Goal: Transaction & Acquisition: Purchase product/service

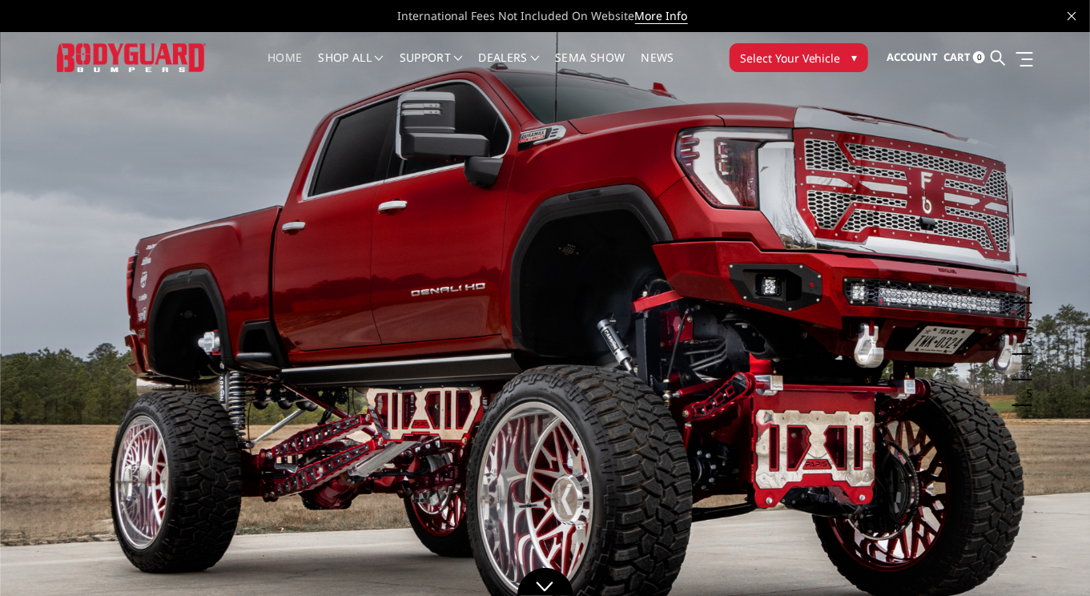
click at [825, 58] on span "Select Your Vehicle" at bounding box center [790, 58] width 101 height 17
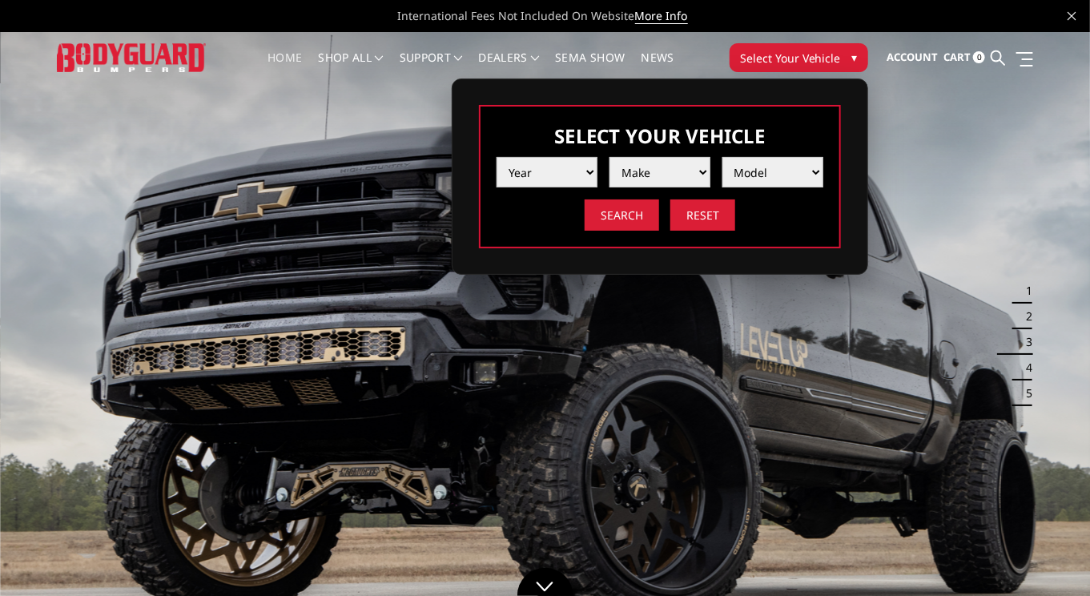
click at [591, 172] on select "Year 2025 2024 2023 2022 2021 2020 2019 2018 2017 2016 2015 2014 2013 2012 2011…" at bounding box center [546, 172] width 101 height 30
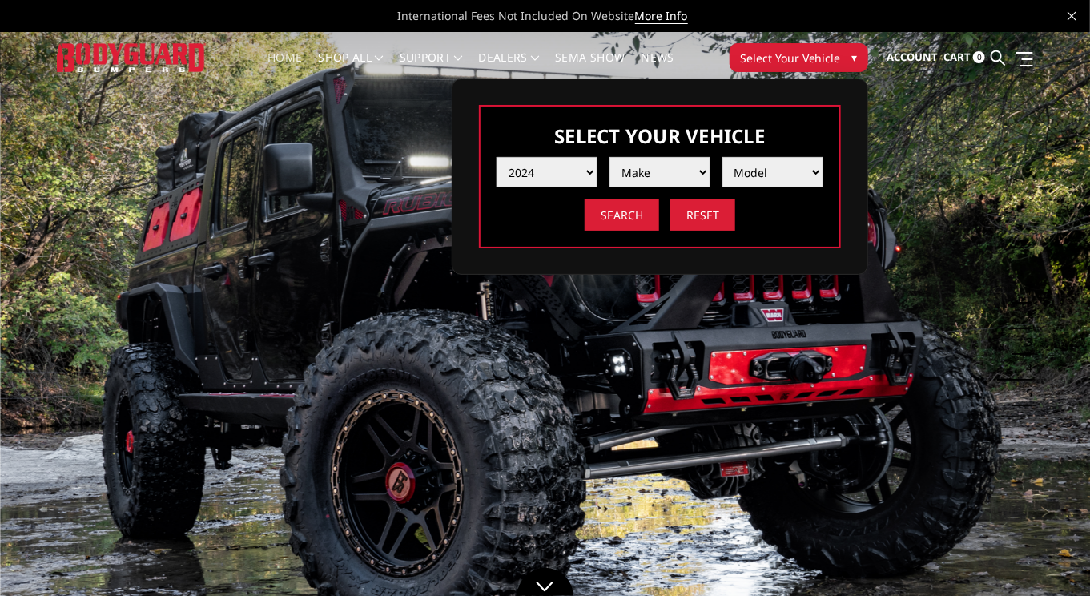
click at [496, 157] on select "Year 2025 2024 2023 2022 2021 2020 2019 2018 2017 2016 2015 2014 2013 2012 2011…" at bounding box center [546, 172] width 101 height 30
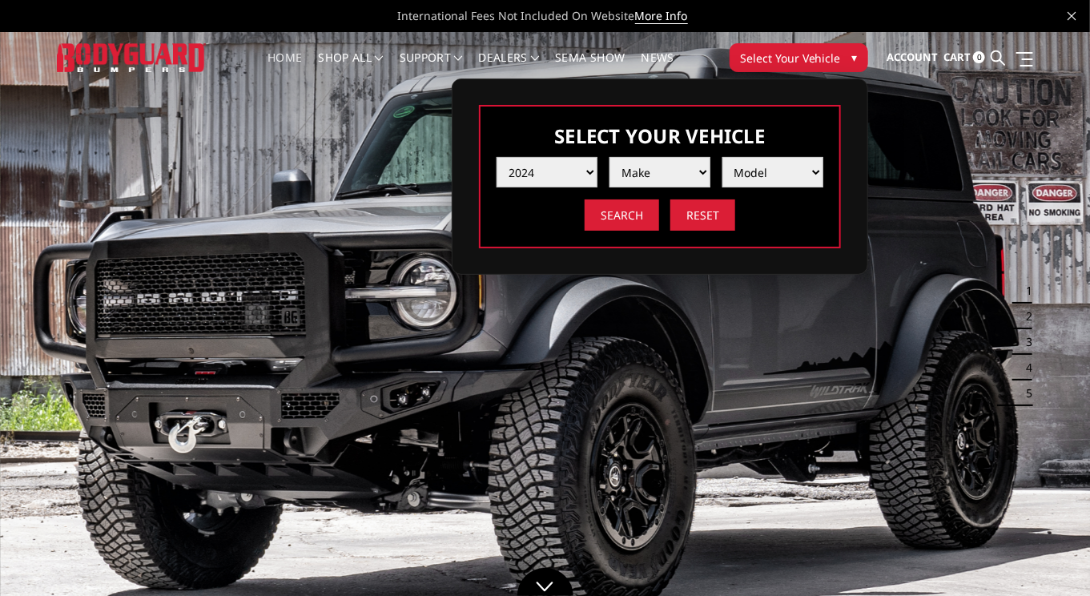
click at [590, 170] on select "Year 2025 2024 2023 2022 2021 2020 2019 2018 2017 2016 2015 2014 2013 2012 2011…" at bounding box center [546, 172] width 101 height 30
select select "yr_2022"
click at [496, 157] on select "Year 2025 2024 2023 2022 2021 2020 2019 2018 2017 2016 2015 2014 2013 2012 2011…" at bounding box center [546, 172] width 101 height 30
click at [665, 178] on select "Make Chevrolet Ford GMC Ram Toyota" at bounding box center [659, 172] width 101 height 30
select select "mk_chevrolet"
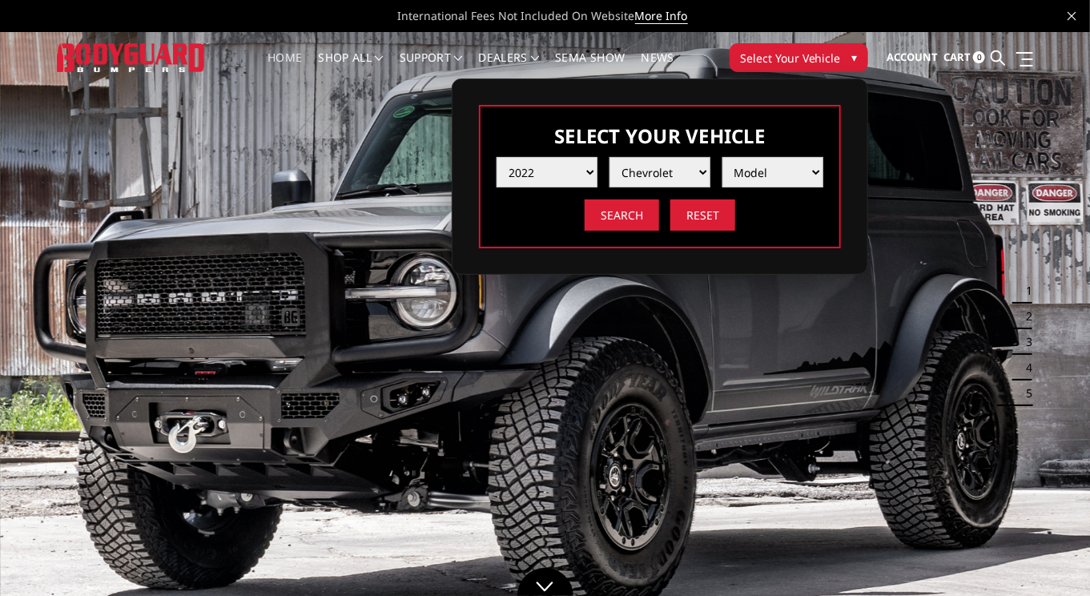
click at [609, 157] on select "Make Chevrolet Ford GMC Ram Toyota" at bounding box center [659, 172] width 101 height 30
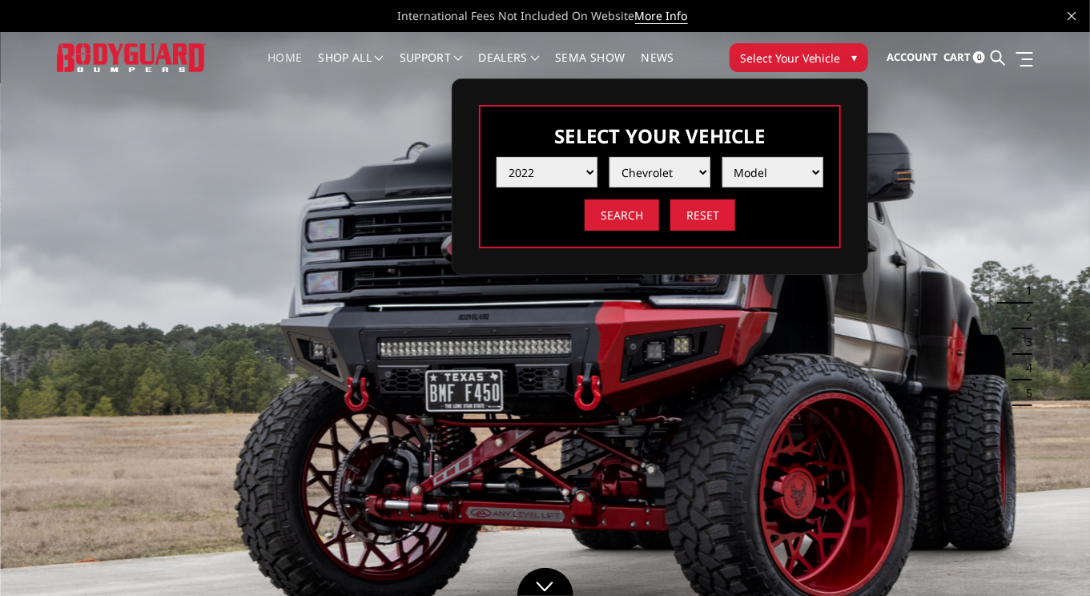
click at [797, 167] on select "Model Silverado 1500 Silverado 2500 / 3500 Silverado 4500 / 5500 / 6500" at bounding box center [772, 172] width 101 height 30
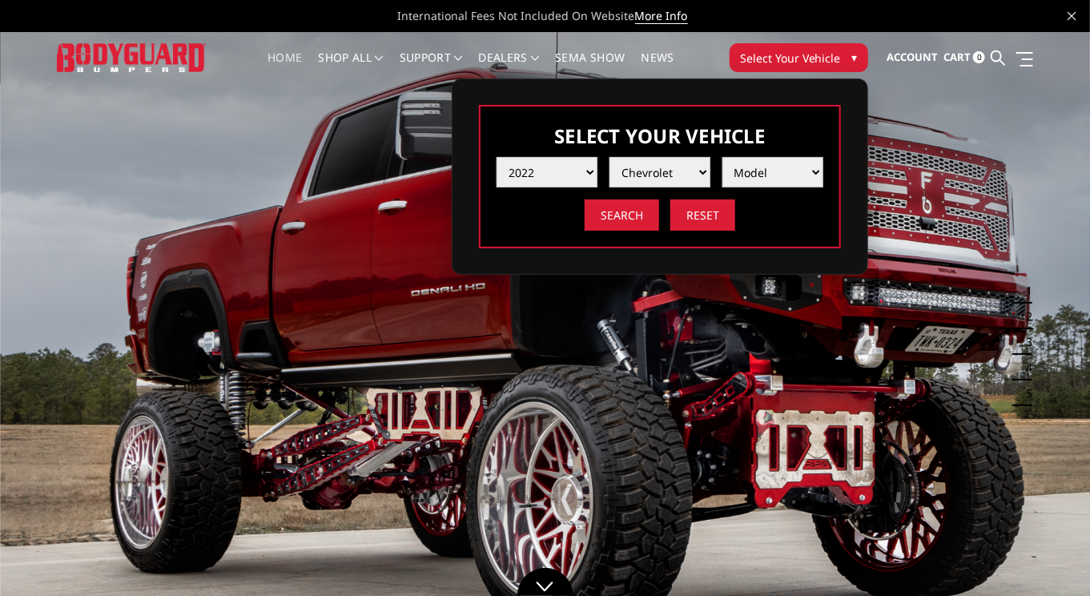
select select "md_silverado-2500-3500"
click at [722, 157] on select "Model Silverado 1500 Silverado 2500 / 3500 Silverado 4500 / 5500 / 6500" at bounding box center [772, 172] width 101 height 30
click at [608, 215] on input "Search" at bounding box center [621, 214] width 74 height 31
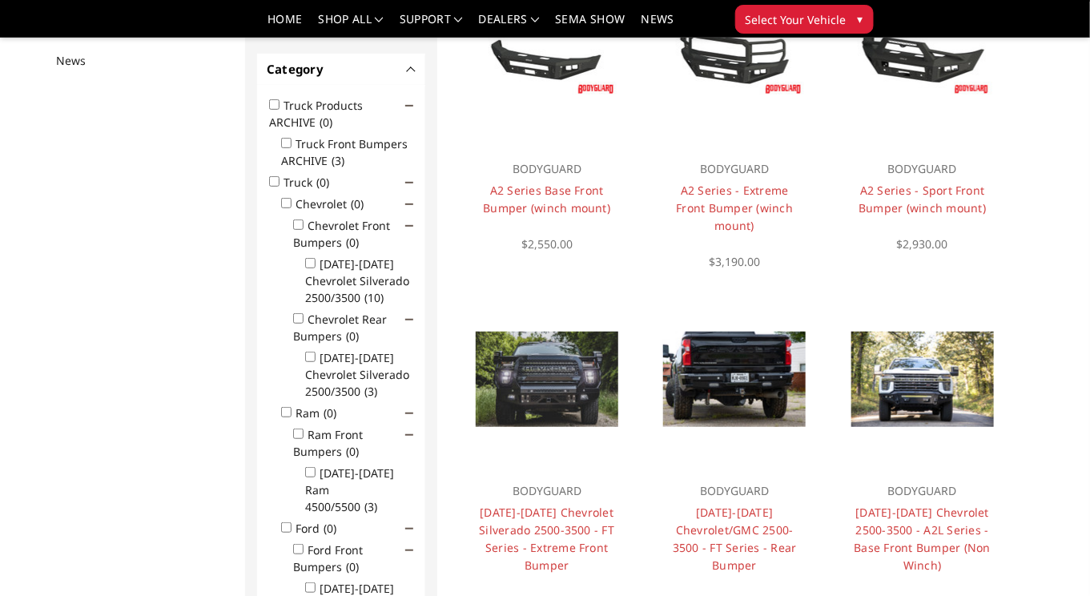
scroll to position [225, 0]
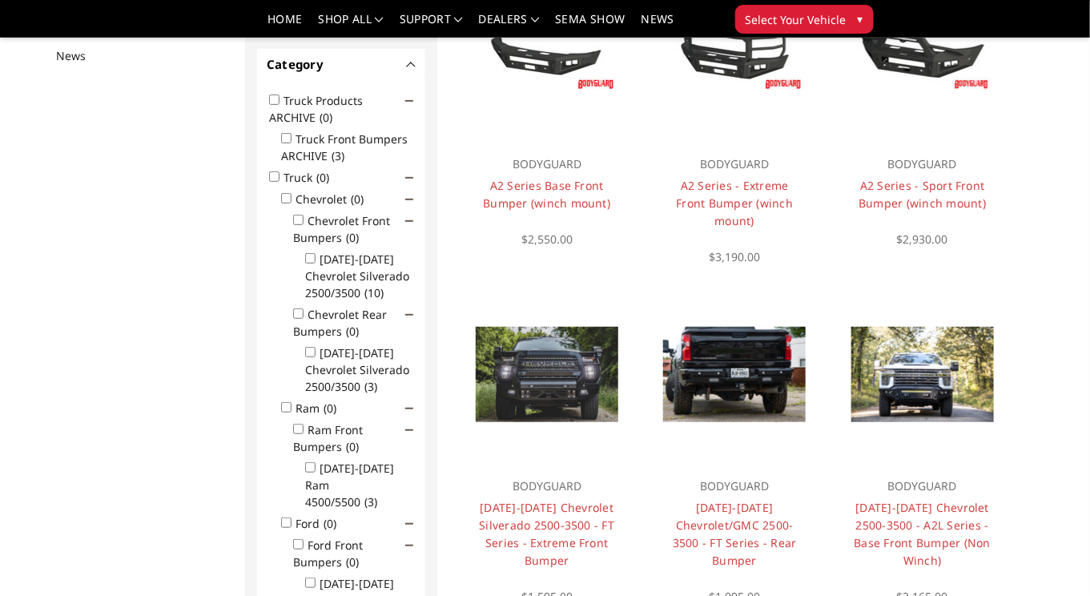
click at [311, 256] on input "2020-2023 Chevrolet Silverado 2500/3500 (10)" at bounding box center [310, 258] width 10 height 10
checkbox input "true"
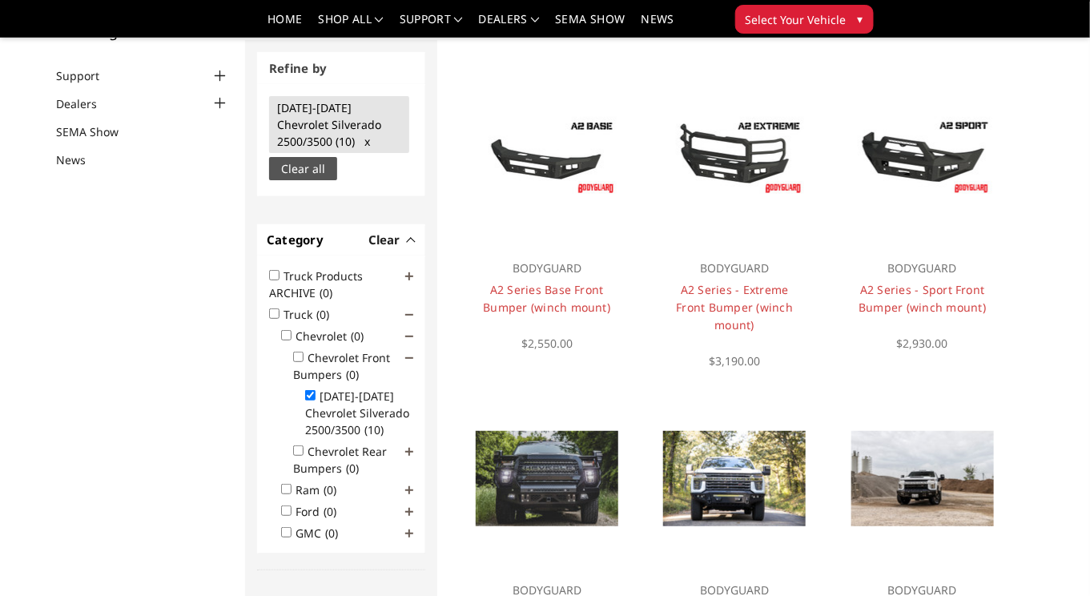
scroll to position [120, 0]
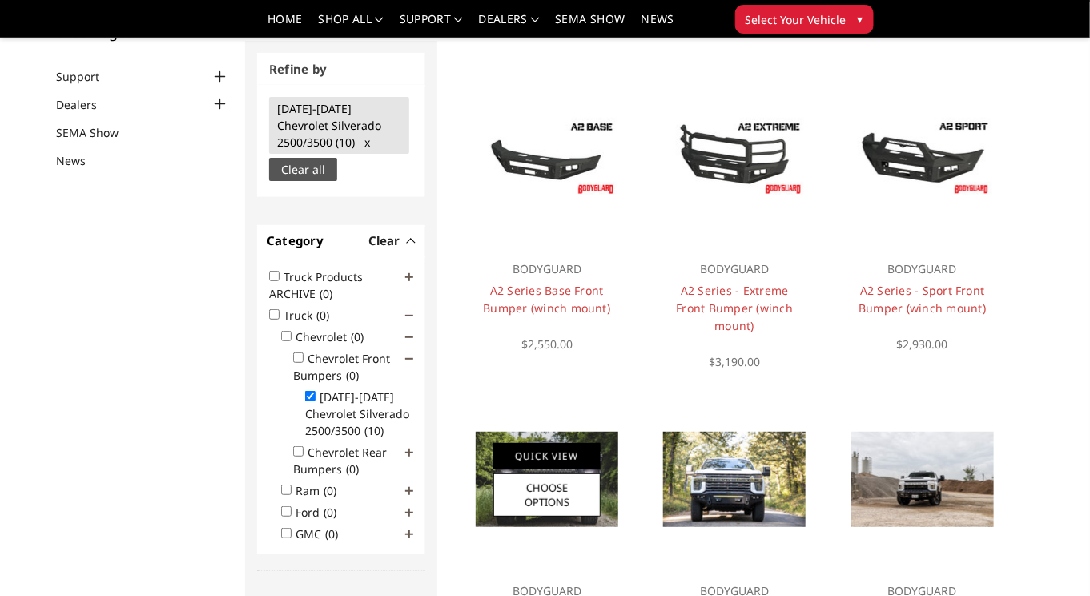
click at [557, 443] on link "Quick View" at bounding box center [546, 456] width 107 height 26
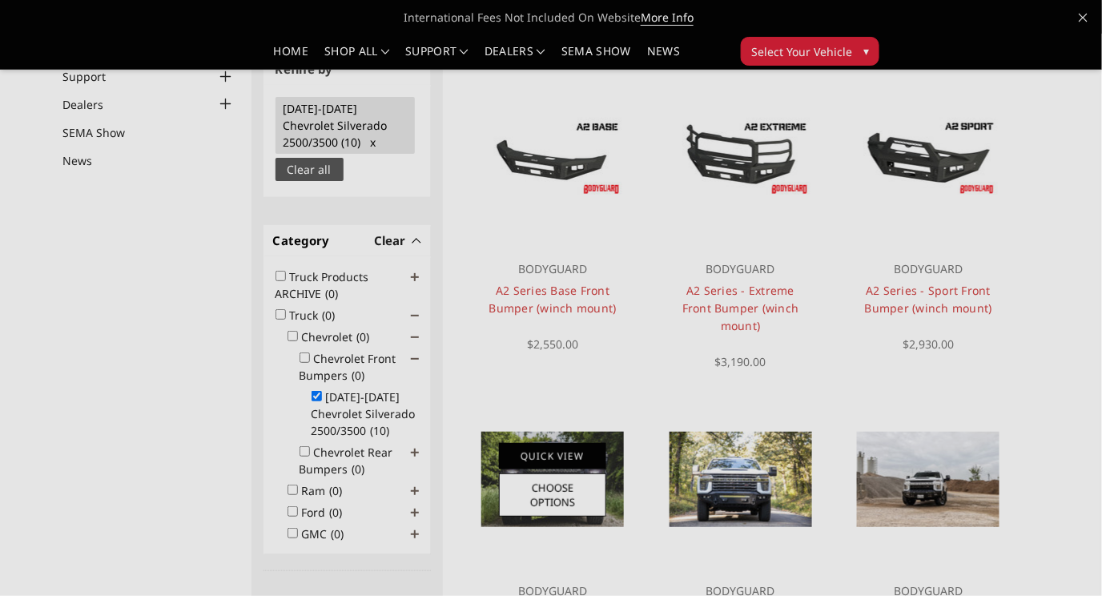
click at [557, 428] on div at bounding box center [551, 298] width 1102 height 596
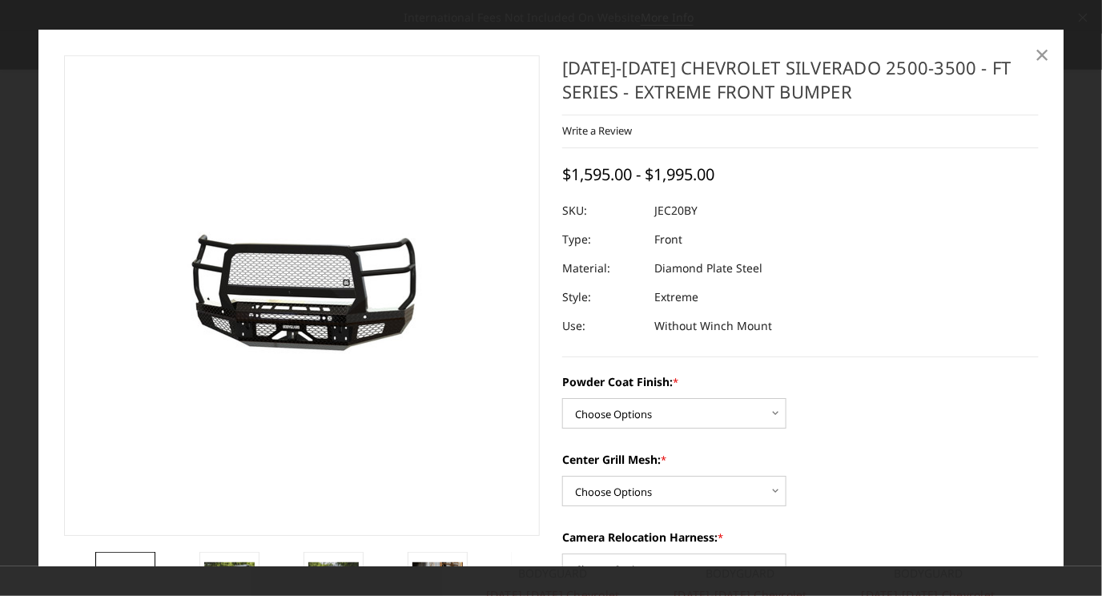
click at [1044, 54] on span "×" at bounding box center [1042, 54] width 14 height 34
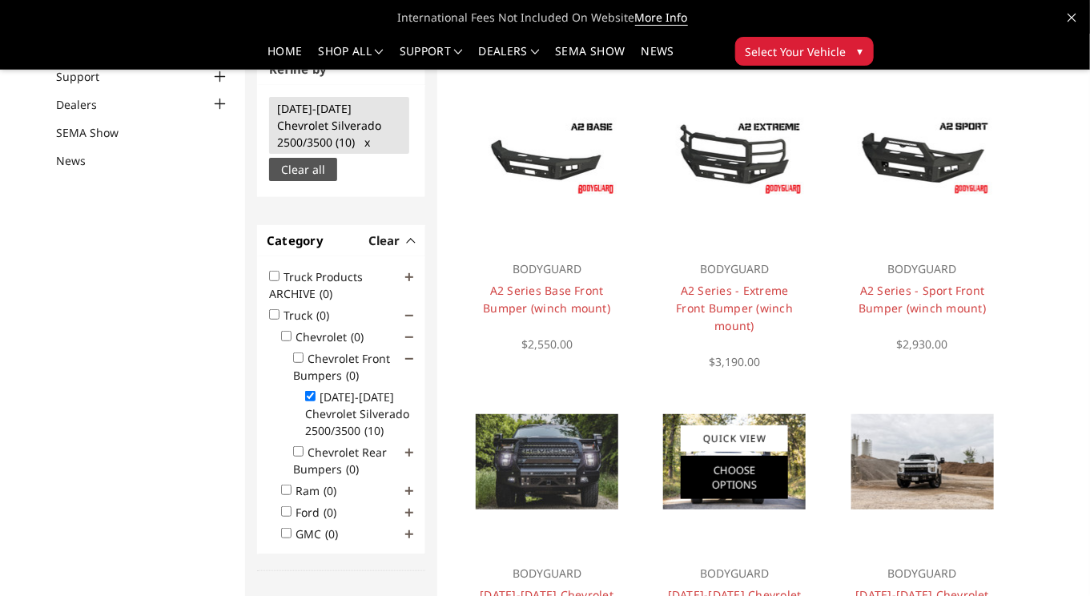
click at [749, 468] on link "Choose Options" at bounding box center [734, 477] width 107 height 43
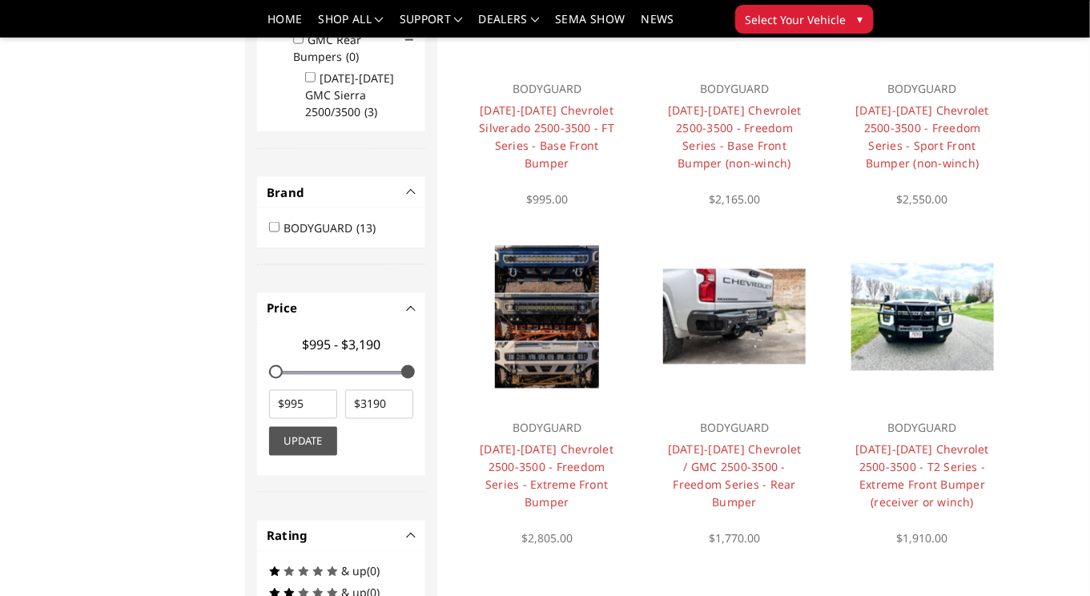
scroll to position [994, 0]
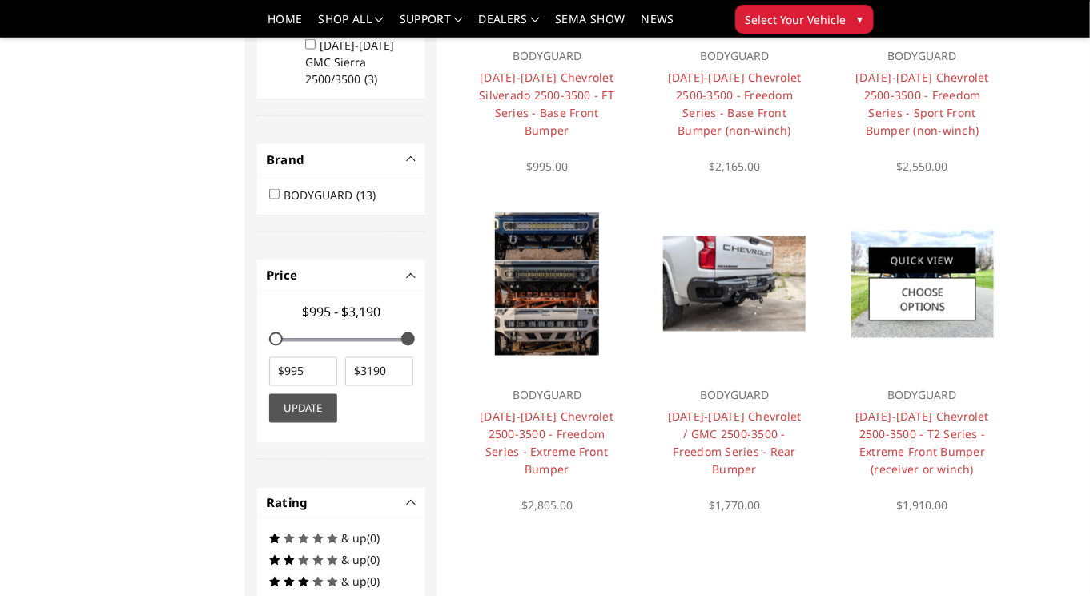
click at [921, 247] on link "Quick View" at bounding box center [922, 260] width 107 height 26
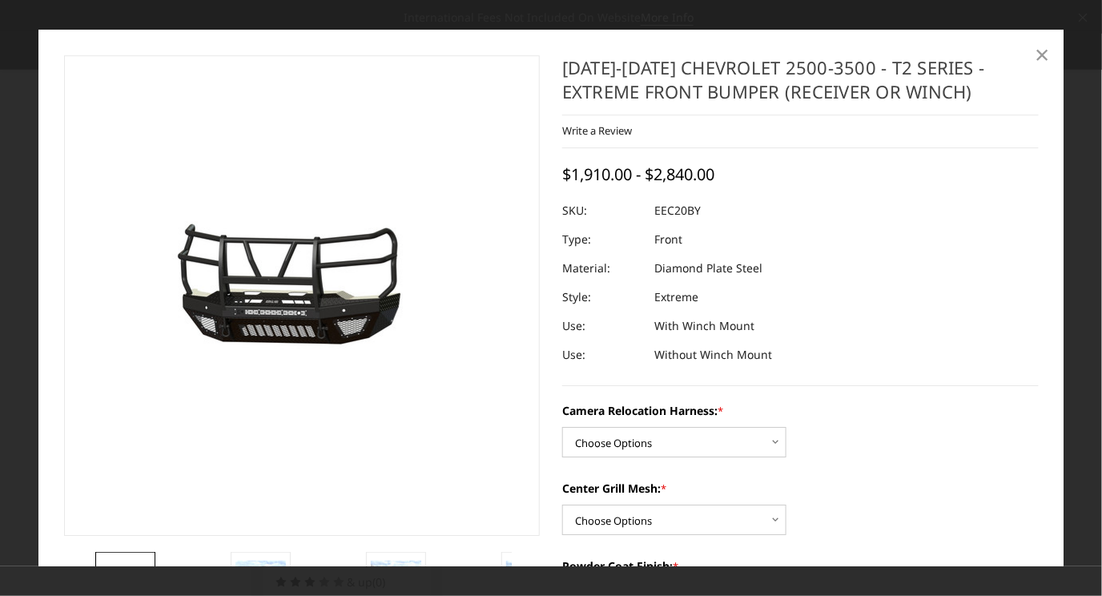
click at [1040, 54] on span "×" at bounding box center [1042, 54] width 14 height 34
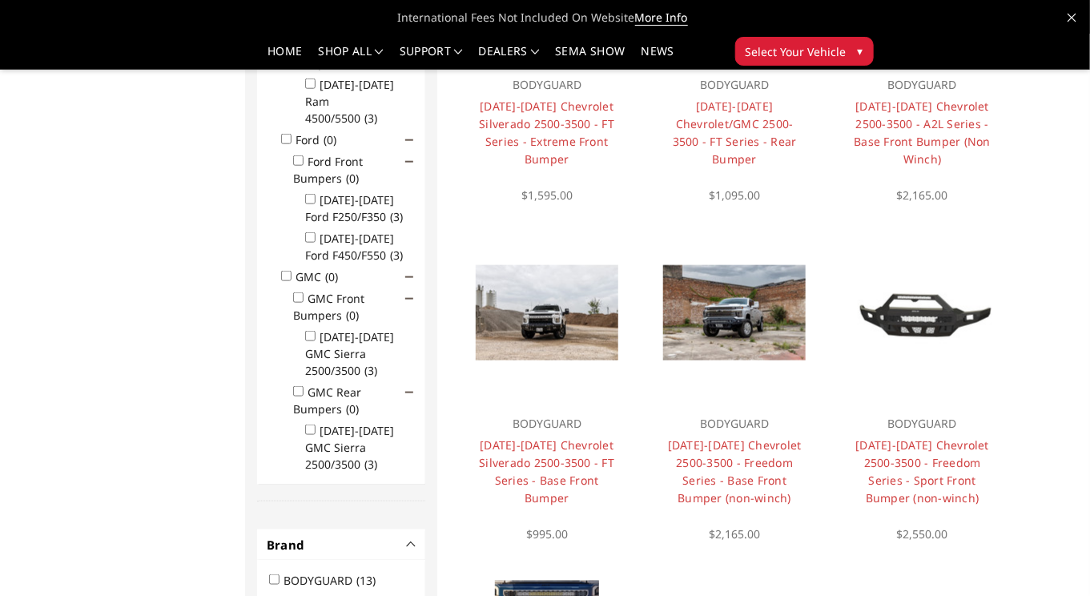
scroll to position [576, 0]
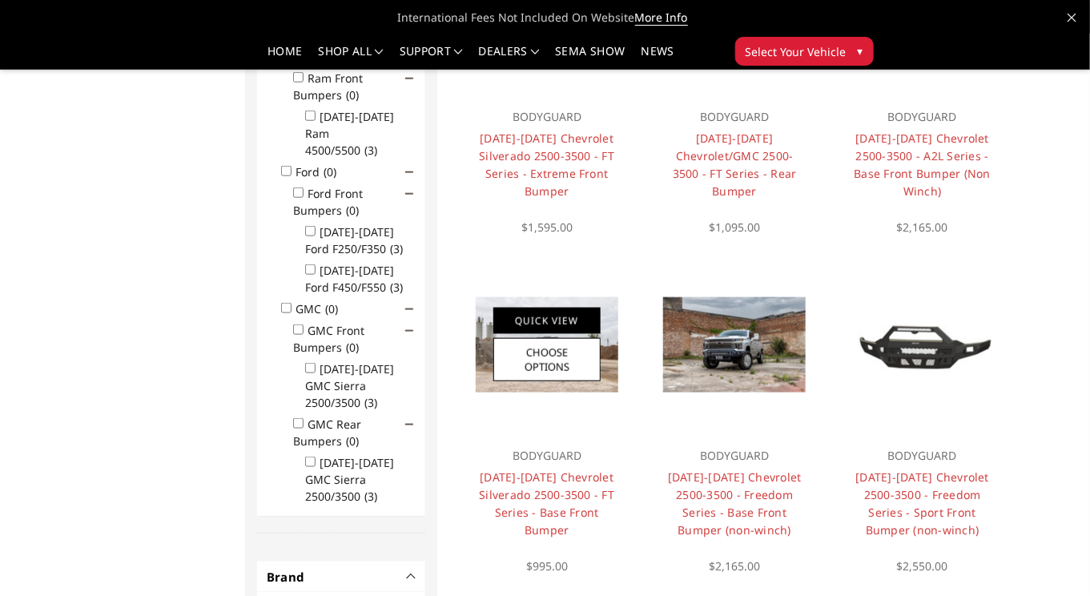
click at [554, 315] on link "Quick View" at bounding box center [546, 320] width 107 height 26
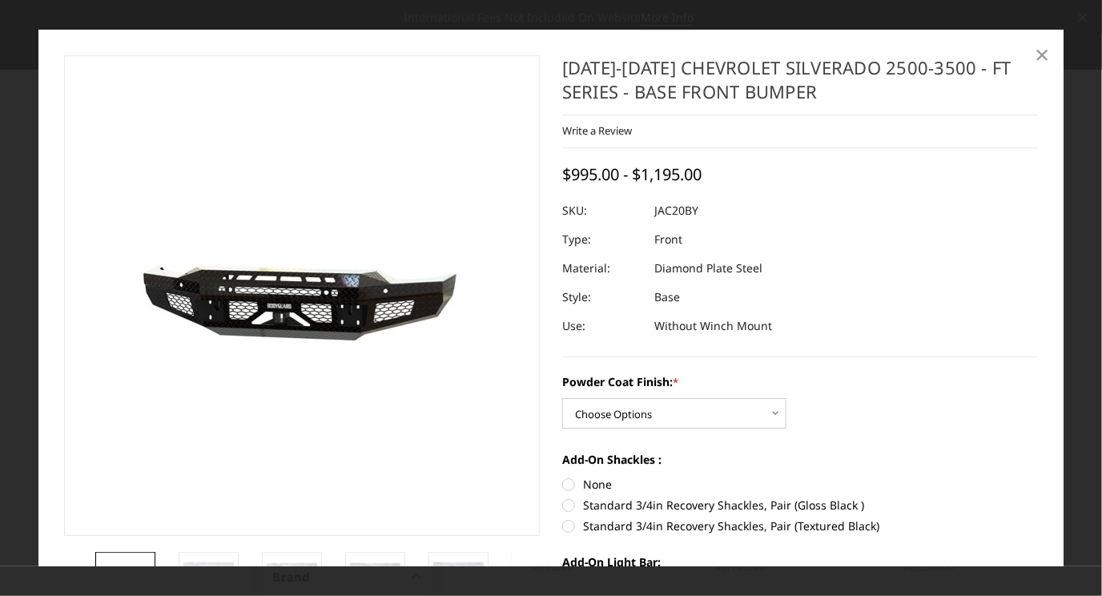
click at [1046, 50] on span "×" at bounding box center [1042, 54] width 14 height 34
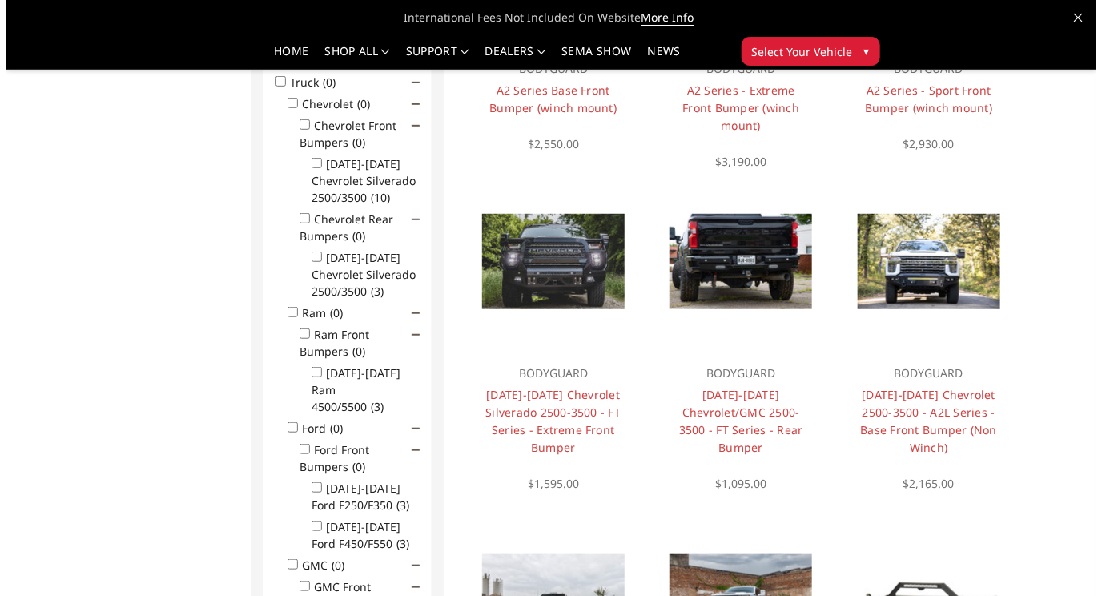
scroll to position [289, 0]
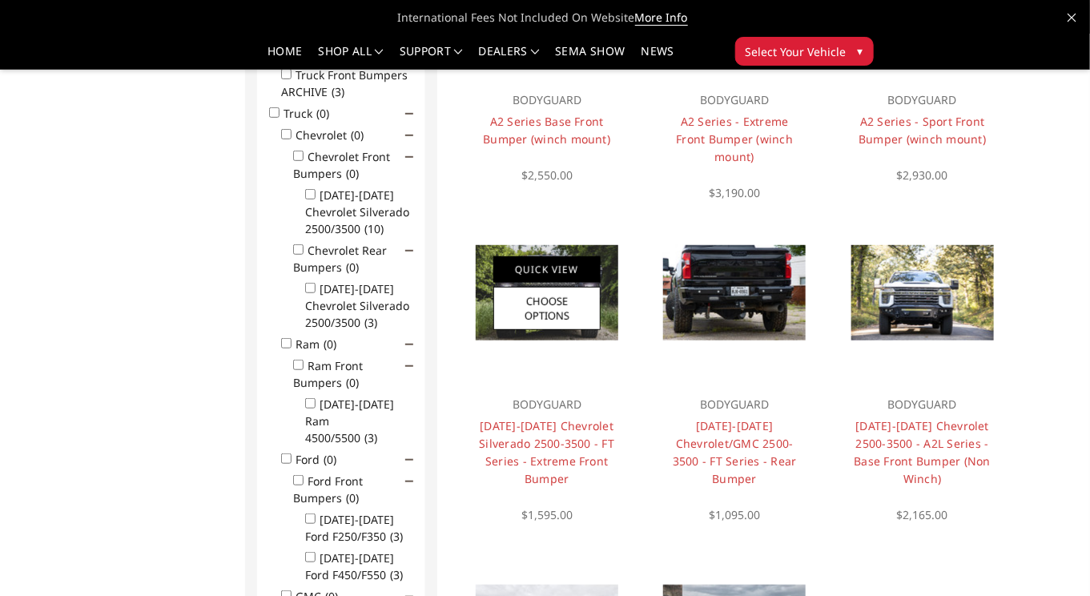
click at [564, 268] on link "Quick View" at bounding box center [546, 269] width 107 height 26
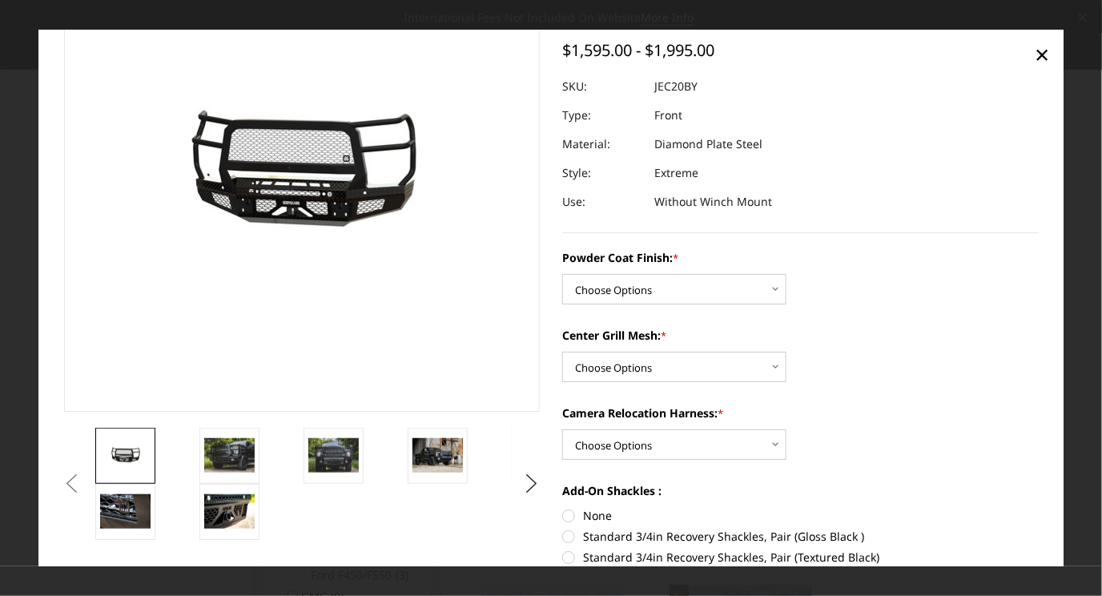
scroll to position [132, 0]
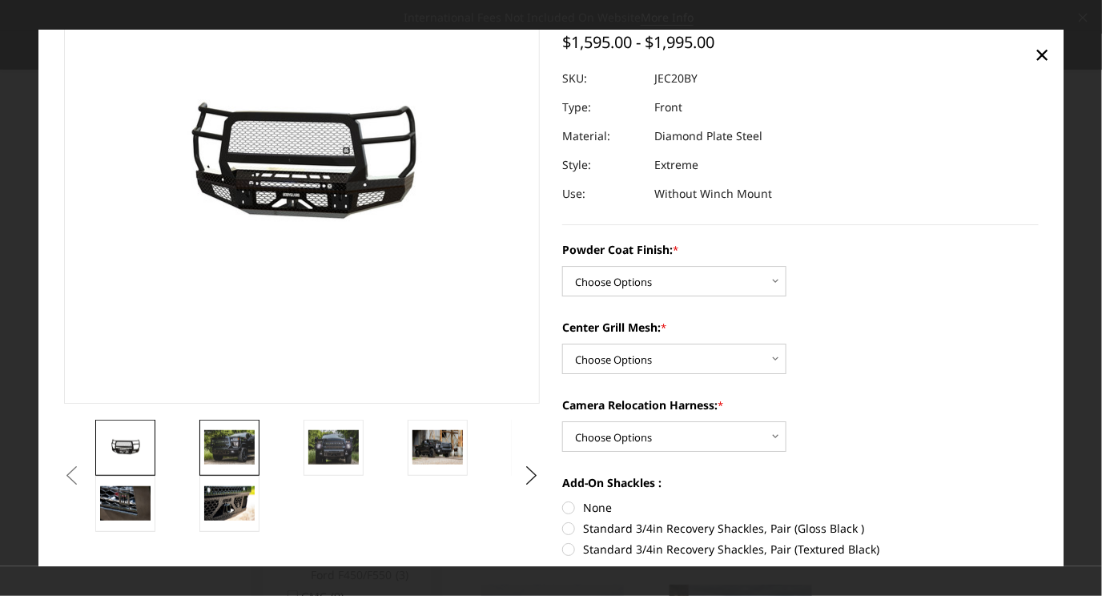
click at [245, 448] on img at bounding box center [229, 448] width 50 height 34
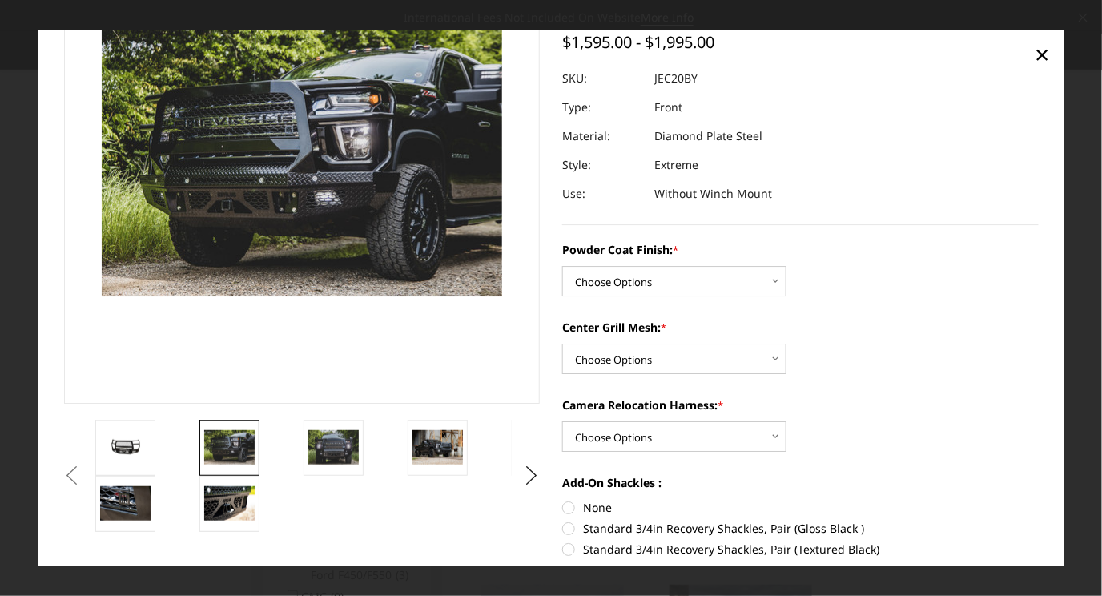
scroll to position [88, 0]
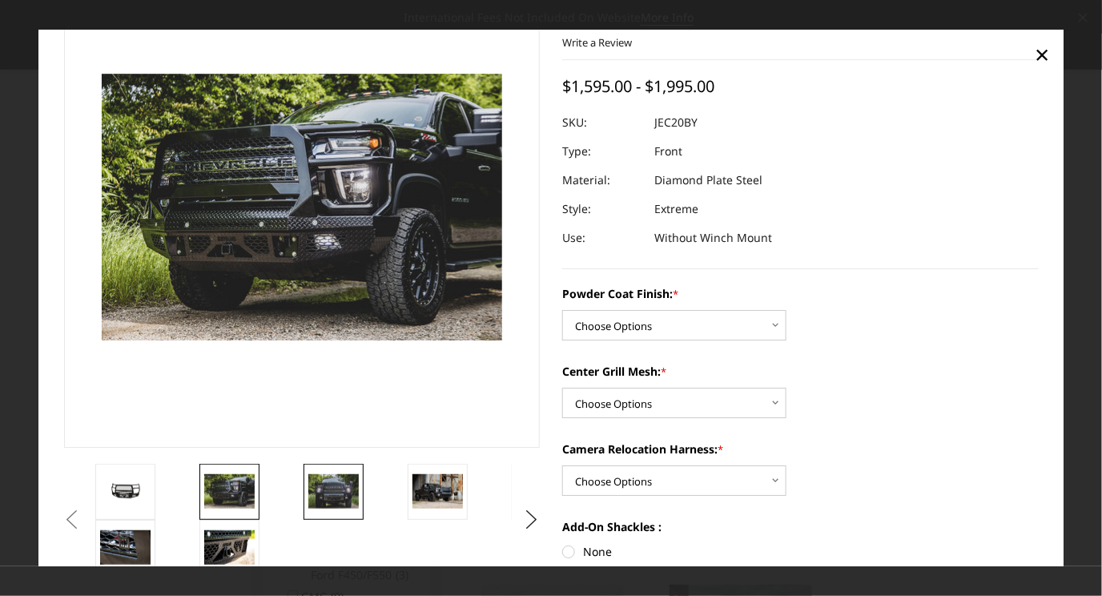
click at [335, 496] on img at bounding box center [333, 492] width 50 height 34
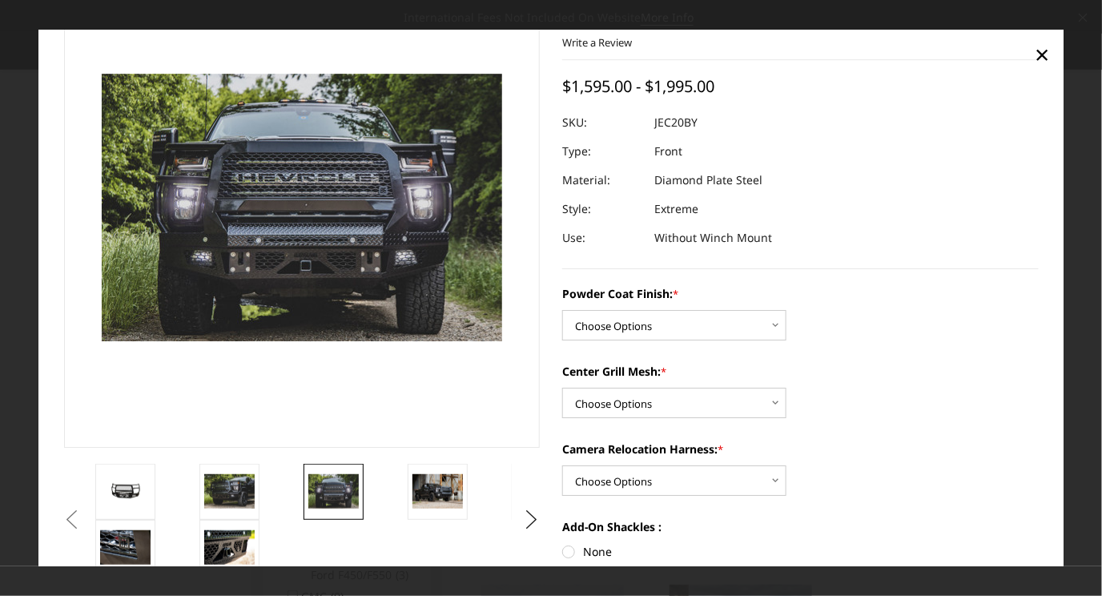
scroll to position [87, 0]
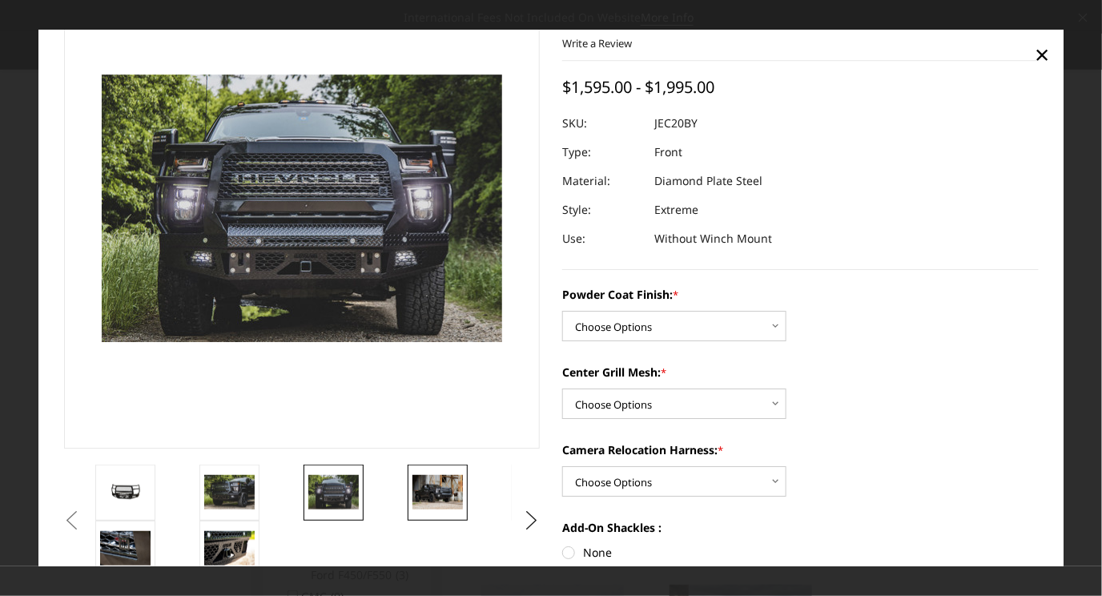
click at [433, 490] on img at bounding box center [437, 493] width 50 height 34
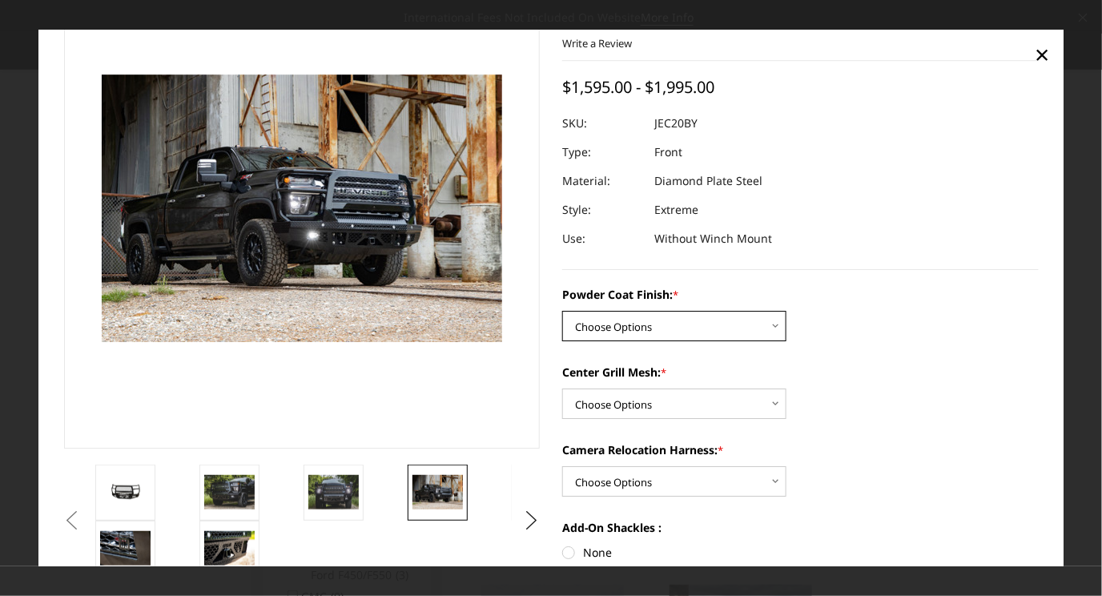
click at [675, 335] on select "Choose Options Bare Metal Gloss Black Powder Coat Textured Black Powder Coat" at bounding box center [674, 326] width 224 height 30
click at [562, 311] on select "Choose Options Bare Metal Gloss Black Powder Coat Textured Black Powder Coat" at bounding box center [674, 326] width 224 height 30
click at [742, 325] on select "Choose Options Bare Metal Gloss Black Powder Coat Textured Black Powder Coat" at bounding box center [674, 326] width 224 height 30
select select "3243"
click at [562, 311] on select "Choose Options Bare Metal Gloss Black Powder Coat Textured Black Powder Coat" at bounding box center [674, 326] width 224 height 30
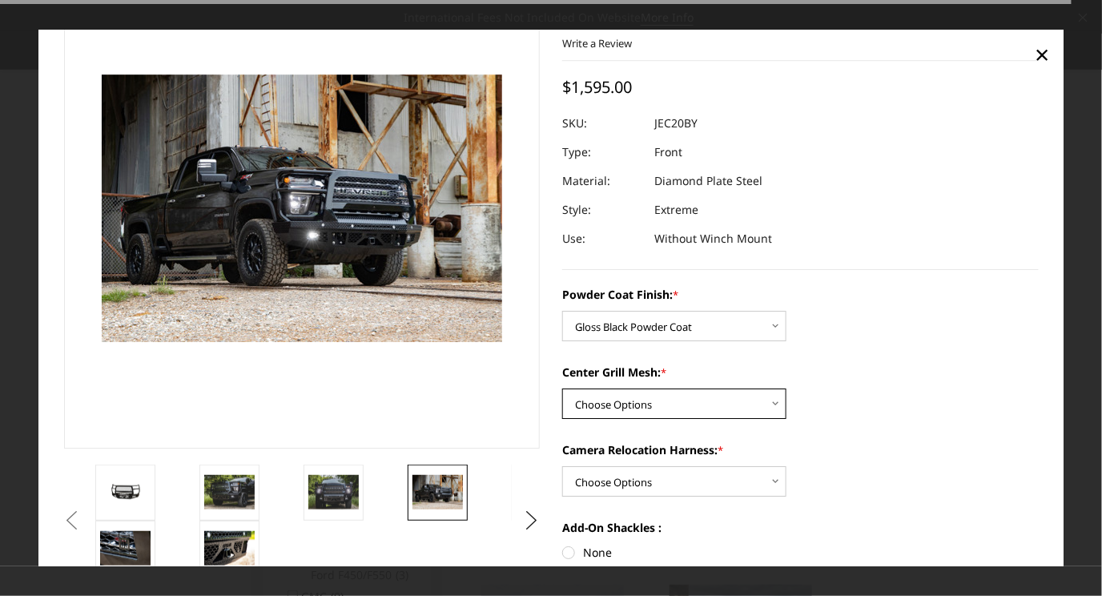
click at [712, 408] on select "Choose Options WITH Expanded Metal in Center Grill WITHOUT Expanded Metal in Ce…" at bounding box center [674, 404] width 224 height 30
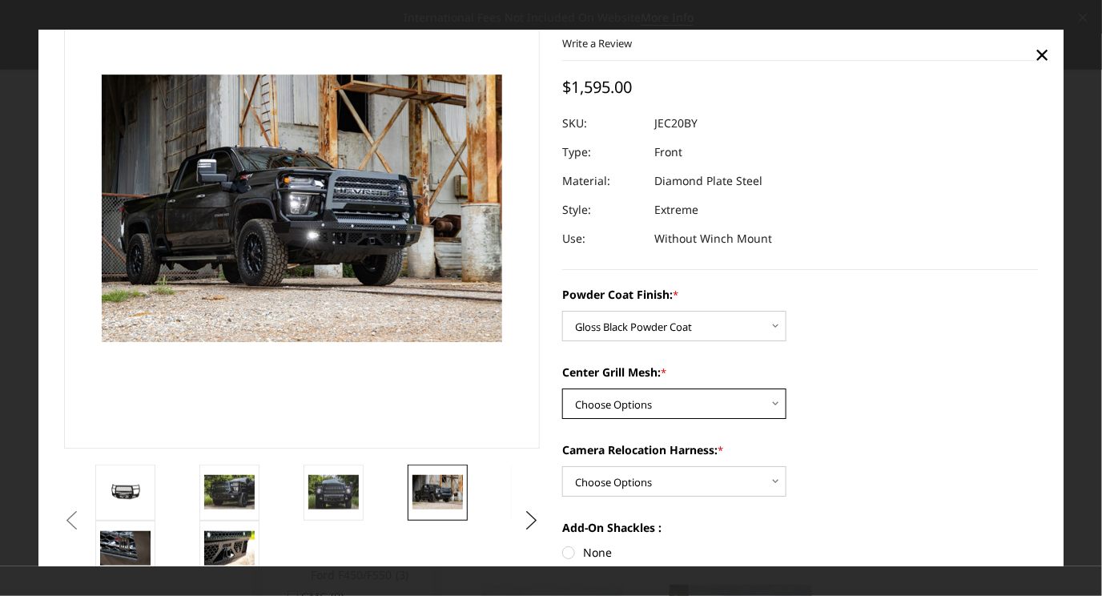
select select "3245"
click at [562, 389] on select "Choose Options WITH Expanded Metal in Center Grill WITHOUT Expanded Metal in Ce…" at bounding box center [674, 404] width 224 height 30
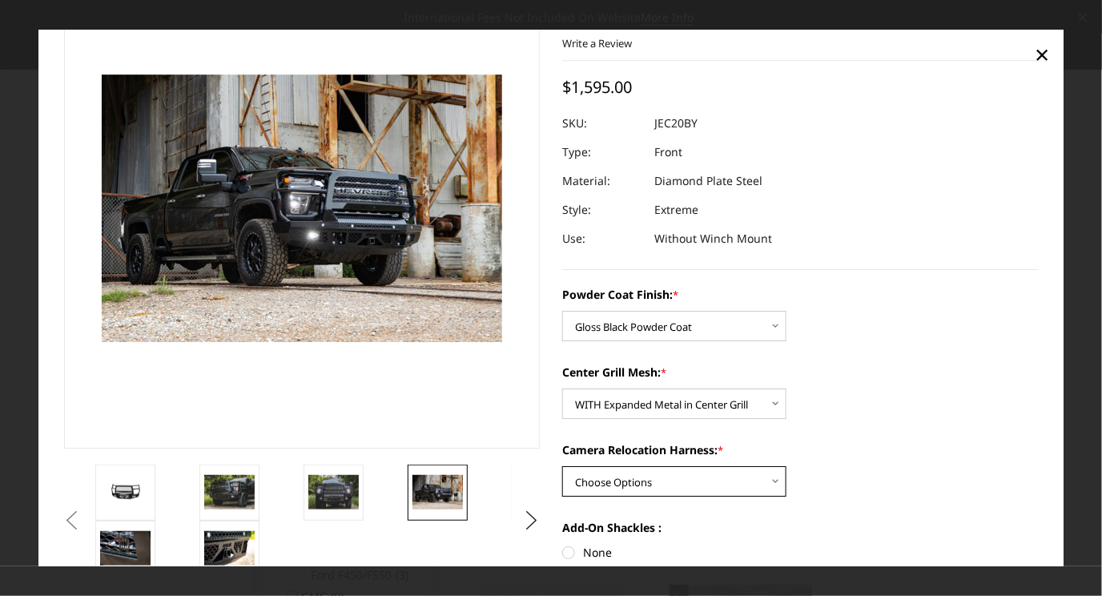
click at [761, 481] on select "Choose Options WITH Camera Relocation Harness WITHOUT Camera Relocation Harness" at bounding box center [674, 482] width 224 height 30
select select "3247"
click at [562, 467] on select "Choose Options WITH Camera Relocation Harness WITHOUT Camera Relocation Harness" at bounding box center [674, 482] width 224 height 30
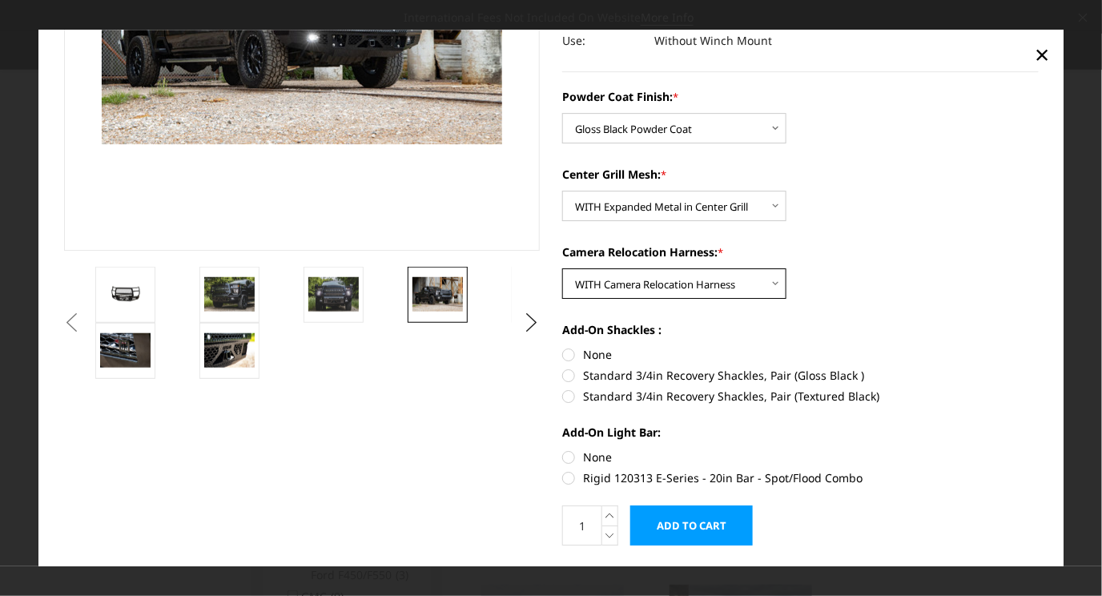
scroll to position [285, 0]
click at [564, 455] on label "None" at bounding box center [800, 457] width 476 height 17
click at [563, 450] on input "None" at bounding box center [562, 449] width 1 height 1
radio input "true"
click at [564, 355] on label "None" at bounding box center [800, 355] width 476 height 17
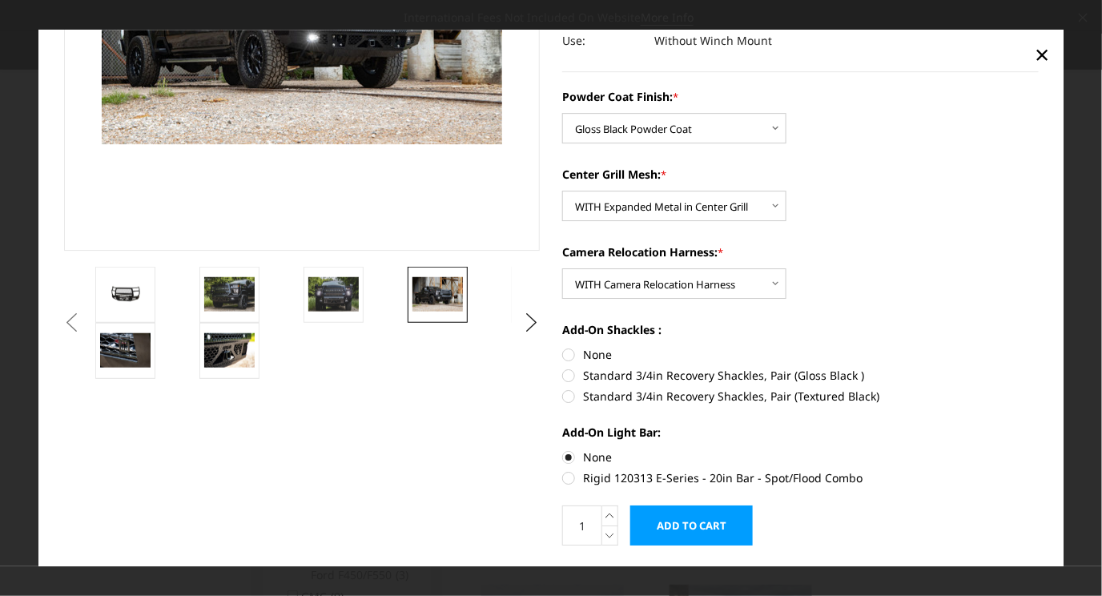
click at [563, 347] on input "None" at bounding box center [562, 347] width 1 height 1
radio input "true"
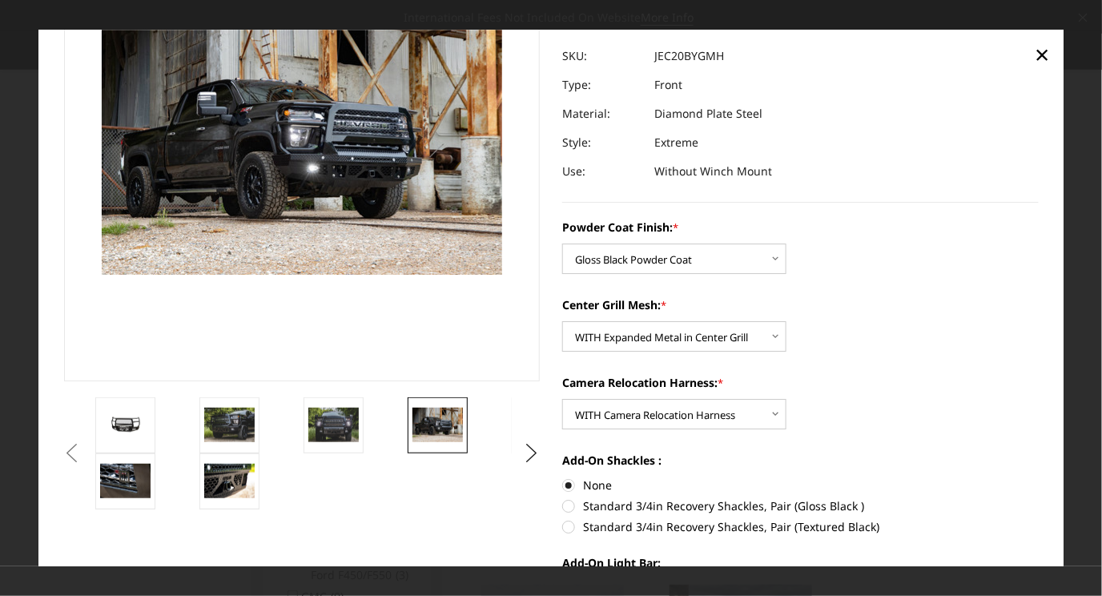
scroll to position [328, 0]
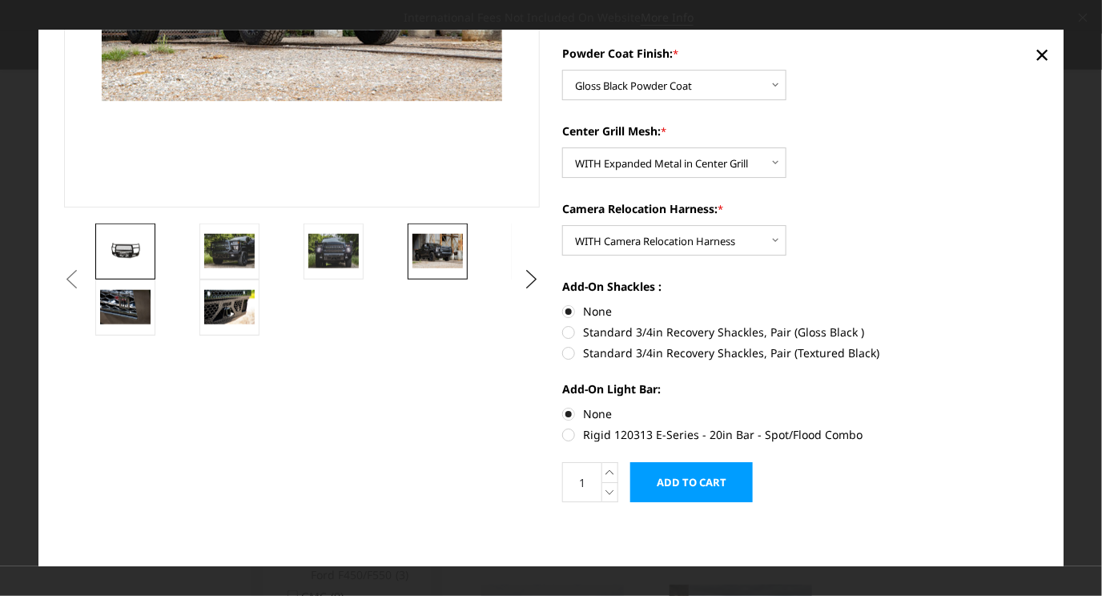
click at [135, 245] on img at bounding box center [125, 251] width 50 height 22
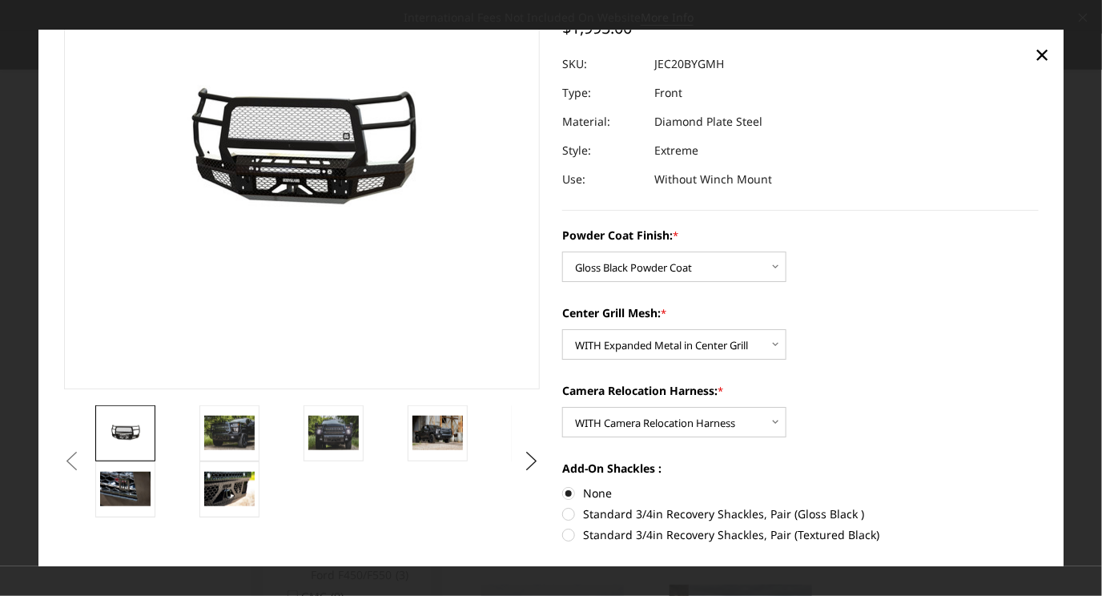
scroll to position [146, 0]
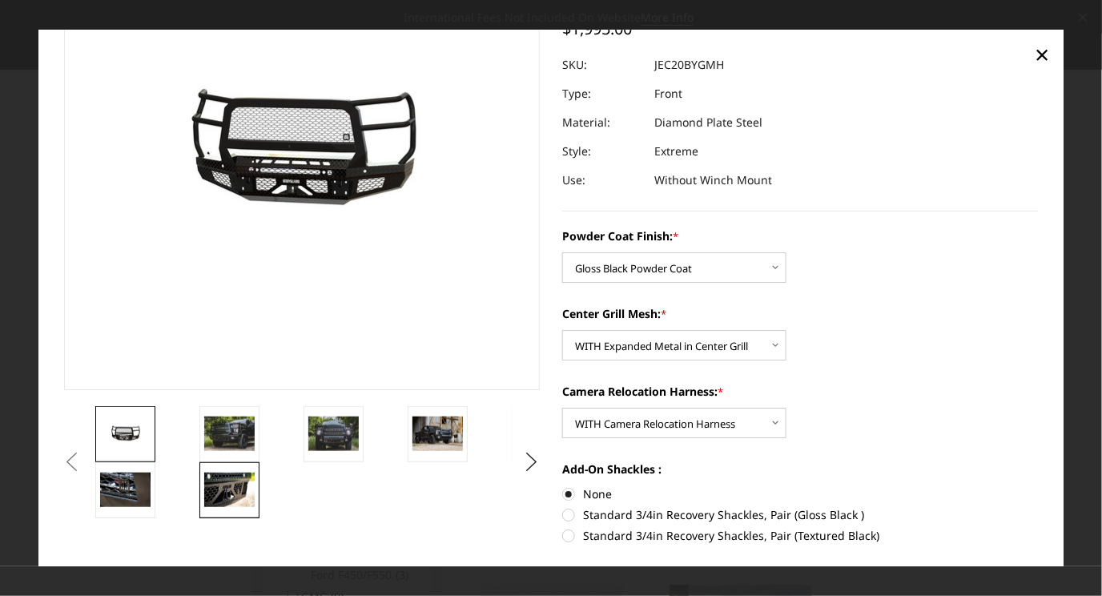
click at [239, 511] on link at bounding box center [229, 490] width 60 height 56
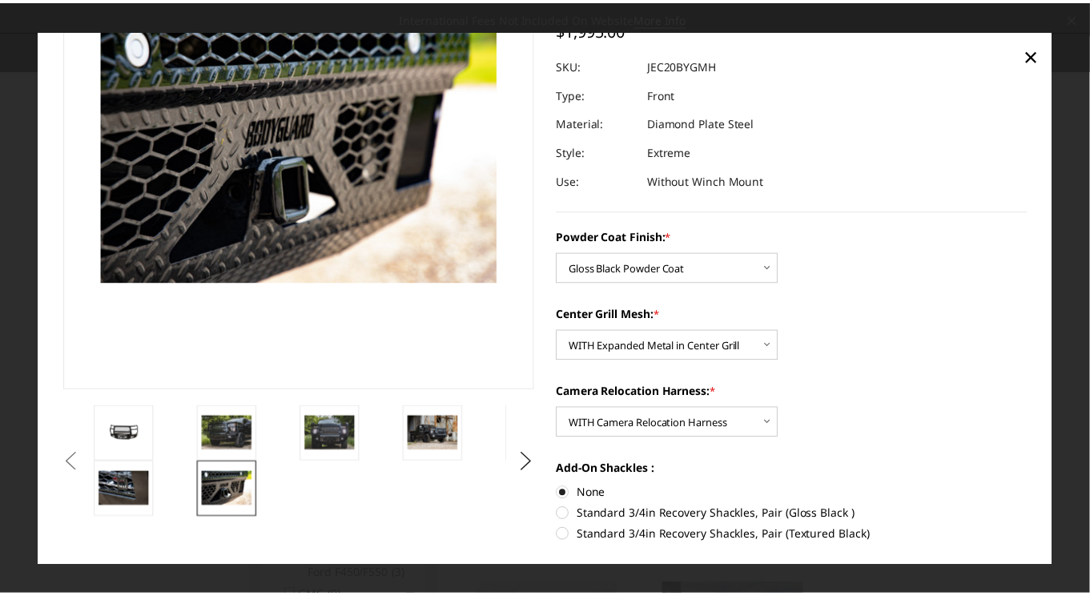
scroll to position [102, 0]
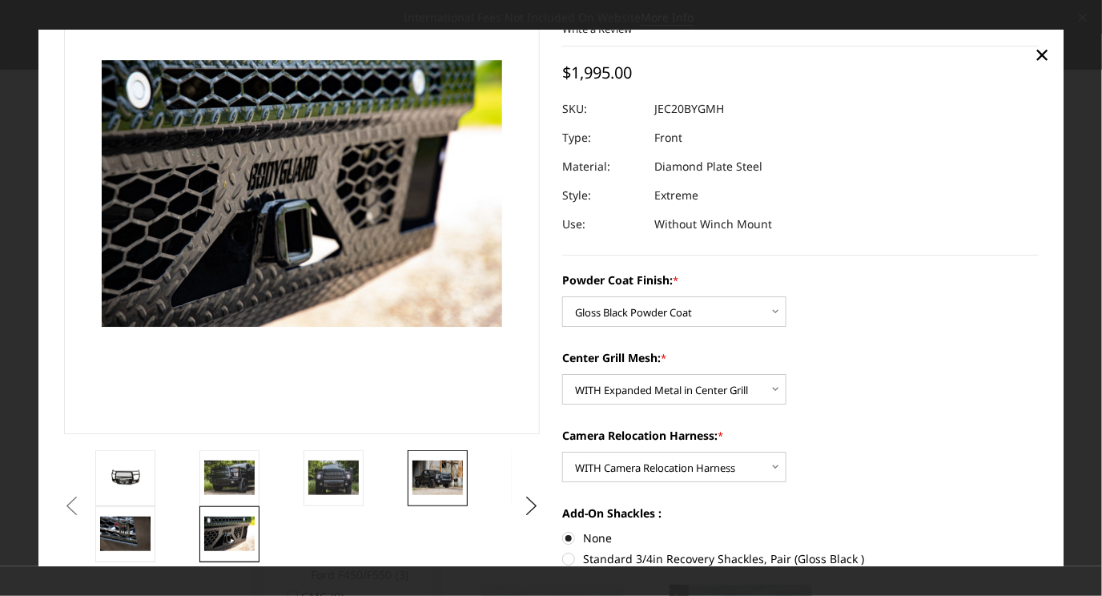
click at [448, 492] on img at bounding box center [437, 478] width 50 height 34
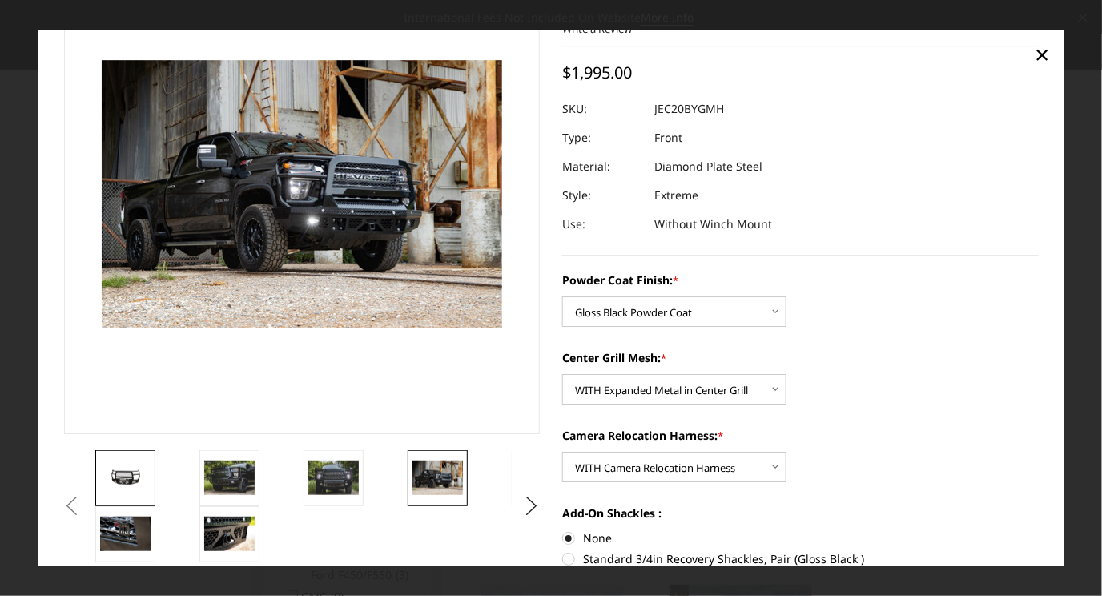
click at [136, 454] on link at bounding box center [125, 478] width 60 height 56
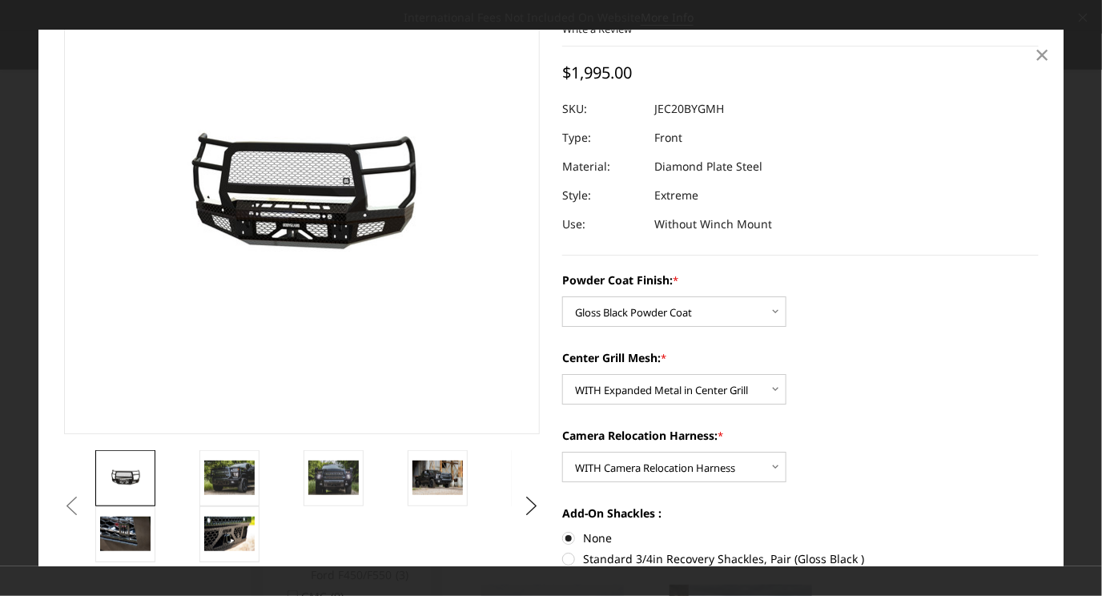
click at [1042, 57] on span "×" at bounding box center [1042, 54] width 14 height 34
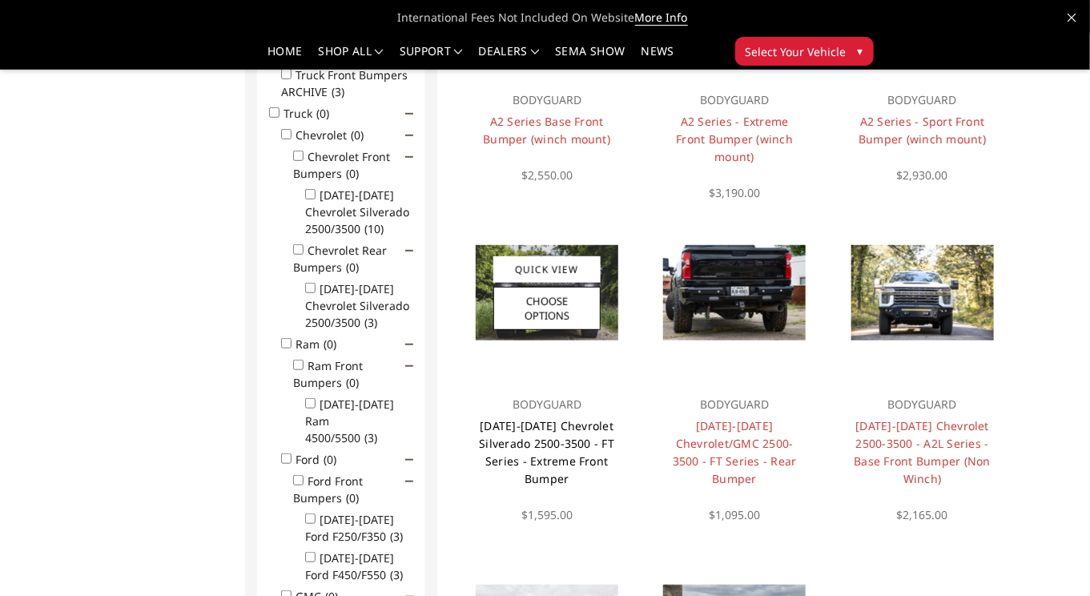
click at [538, 444] on link "[DATE]-[DATE] Chevrolet Silverado 2500-3500 - FT Series - Extreme Front Bumper" at bounding box center [546, 452] width 135 height 68
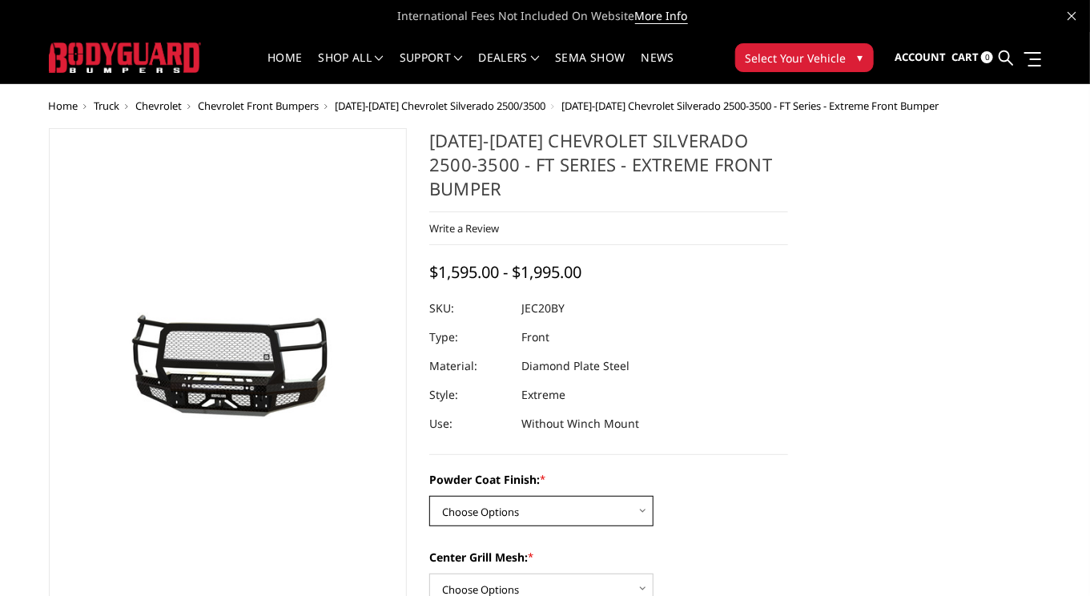
click at [640, 508] on select "Choose Options Bare Metal Gloss Black Powder Coat Textured Black Powder Coat" at bounding box center [541, 511] width 224 height 30
select select "3243"
click at [429, 496] on select "Choose Options Bare Metal Gloss Black Powder Coat Textured Black Powder Coat" at bounding box center [541, 511] width 224 height 30
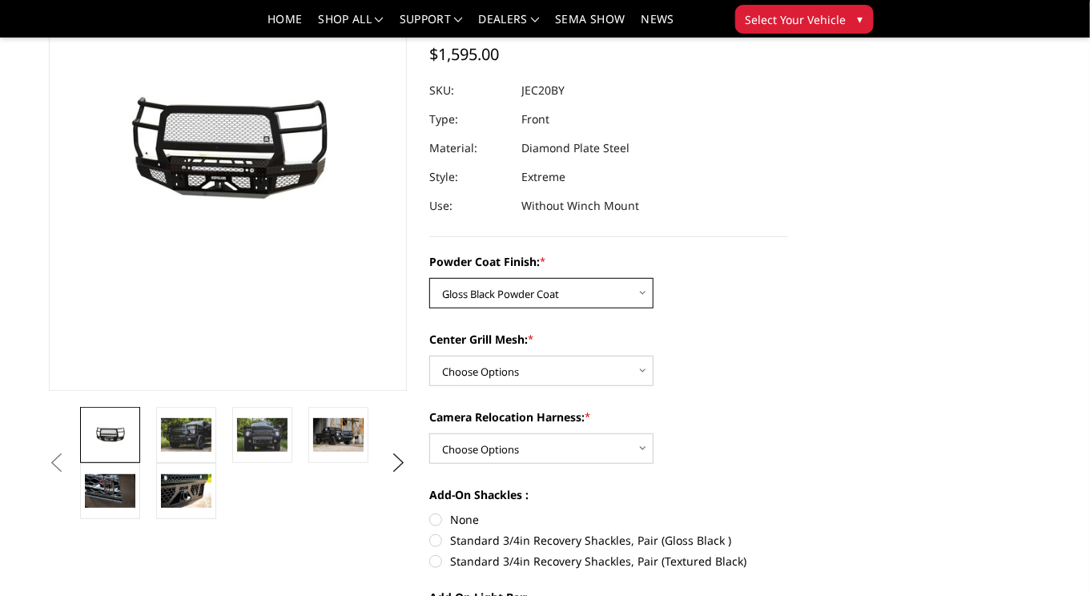
scroll to position [213, 0]
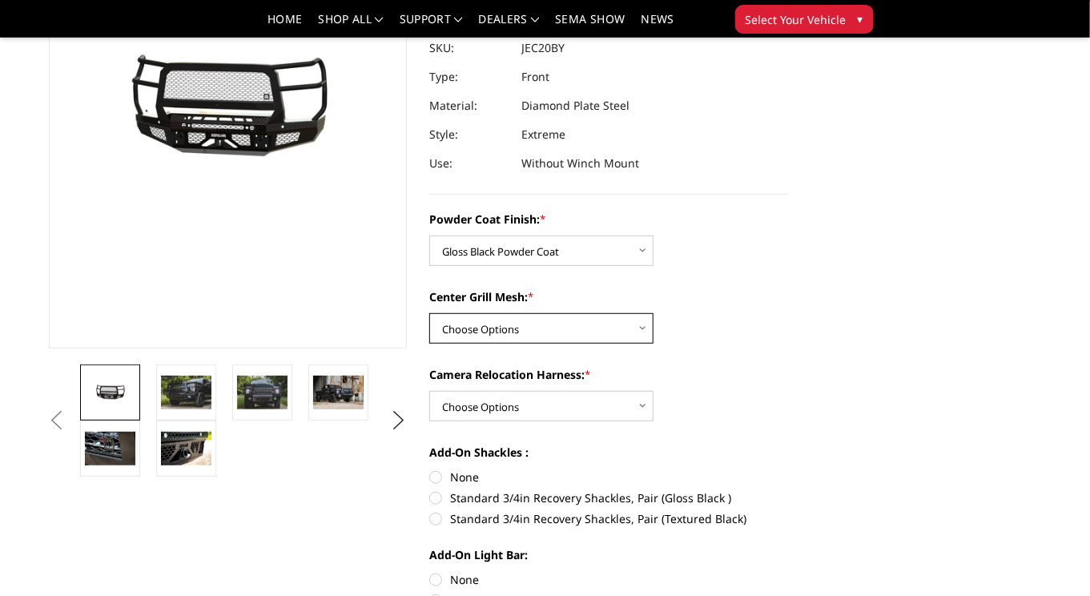
click at [643, 327] on select "Choose Options WITH Expanded Metal in Center Grill WITHOUT Expanded Metal in Ce…" at bounding box center [541, 328] width 224 height 30
select select "3246"
click at [429, 313] on select "Choose Options WITH Expanded Metal in Center Grill WITHOUT Expanded Metal in Ce…" at bounding box center [541, 328] width 224 height 30
click at [635, 404] on select "Choose Options WITH Camera Relocation Harness WITHOUT Camera Relocation Harness" at bounding box center [541, 406] width 224 height 30
select select "3248"
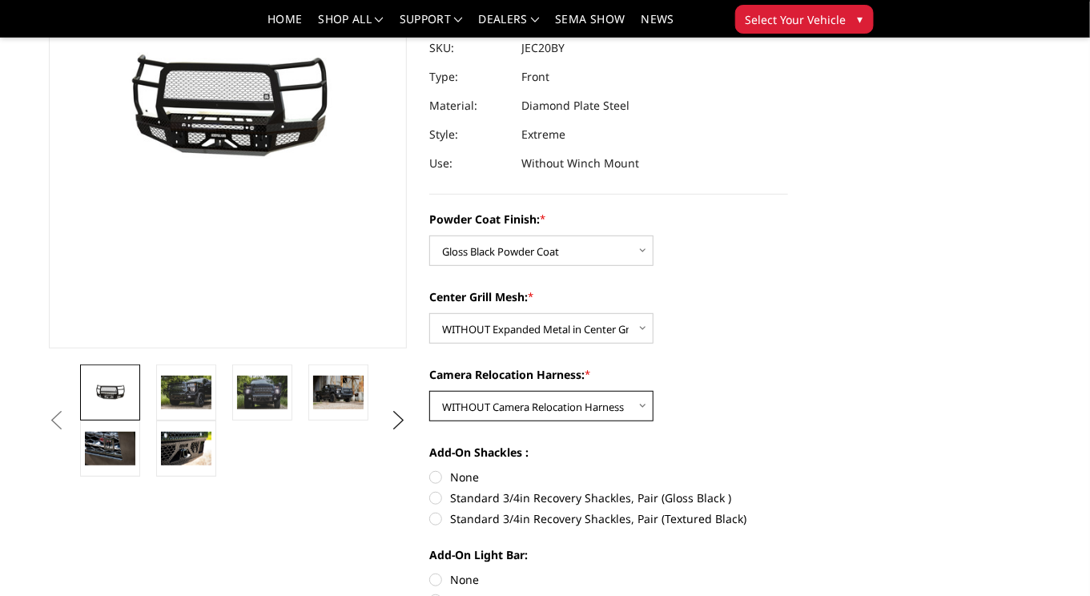
click at [429, 391] on select "Choose Options WITH Camera Relocation Harness WITHOUT Camera Relocation Harness" at bounding box center [541, 406] width 224 height 30
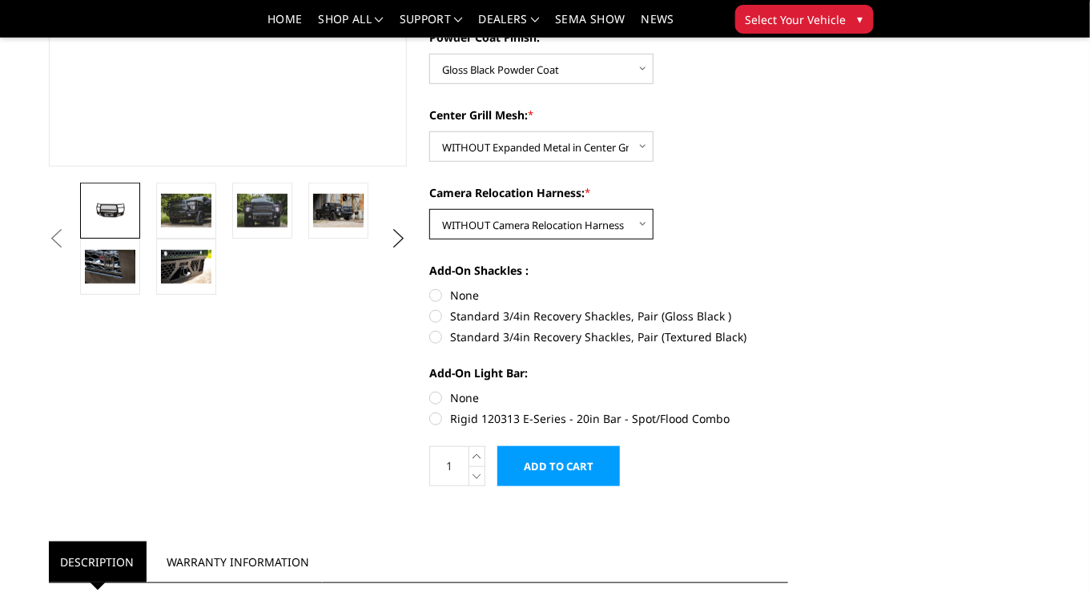
scroll to position [459, 0]
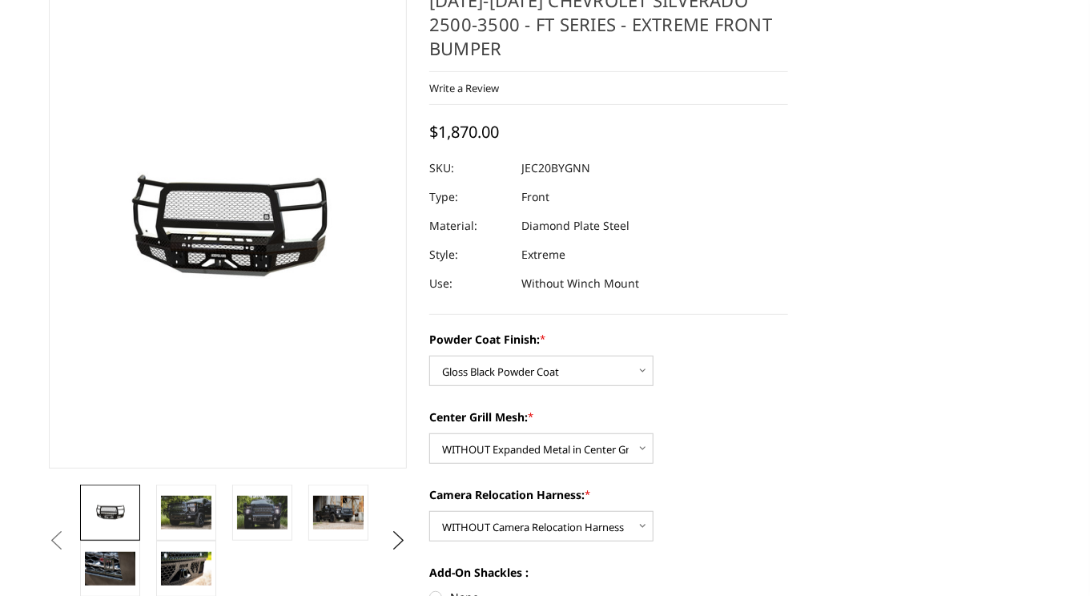
scroll to position [0, 0]
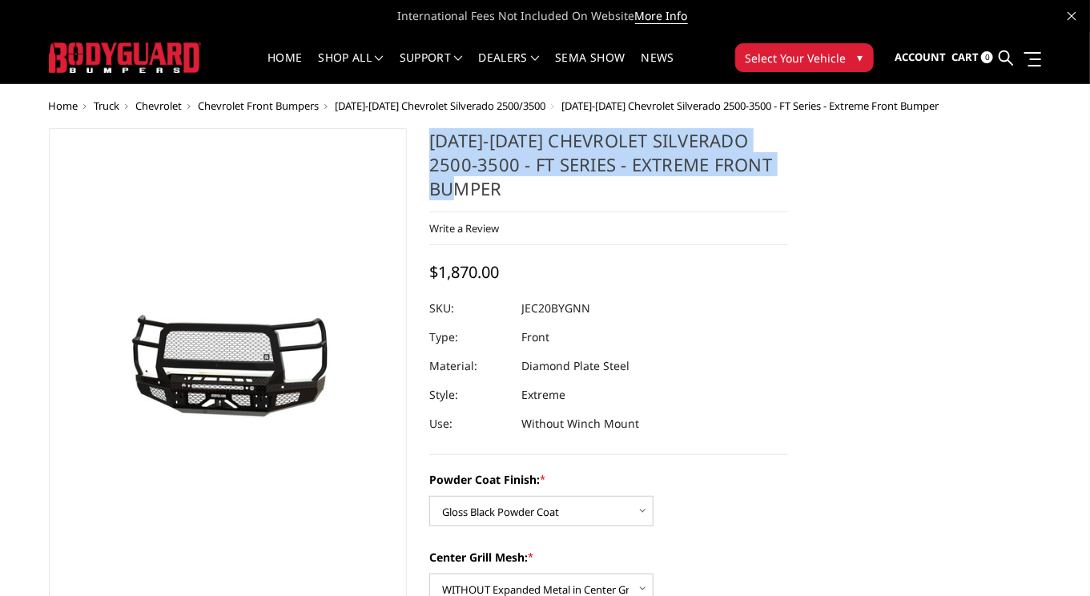
drag, startPoint x: 430, startPoint y: 137, endPoint x: 642, endPoint y: 193, distance: 219.4
click at [642, 193] on h1 "[DATE]-[DATE] Chevrolet Silverado 2500-3500 - FT Series - Extreme Front Bumper" at bounding box center [608, 170] width 359 height 84
copy h1 "[DATE]-[DATE] Chevrolet Silverado 2500-3500 - FT Series - Extreme Front Bumper"
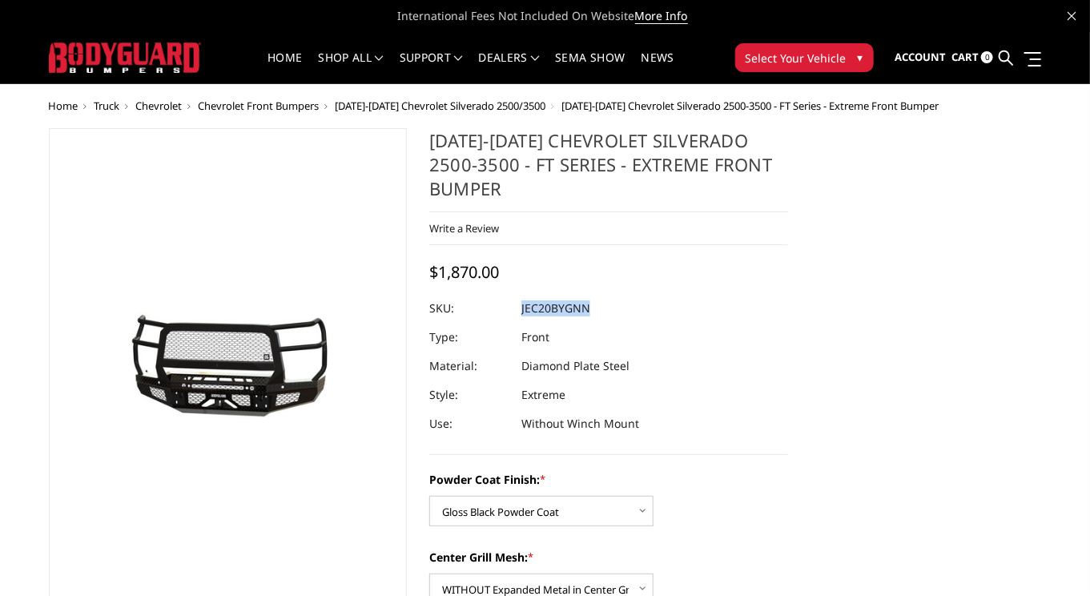
drag, startPoint x: 519, startPoint y: 307, endPoint x: 509, endPoint y: 307, distance: 9.6
click at [509, 307] on dl "SKU: JEC20BYGNN UPC: Type: Front Material: Diamond Plate Steel Style: Extreme U…" at bounding box center [608, 366] width 359 height 144
copy dl "JEC20BYGNN UPC:"
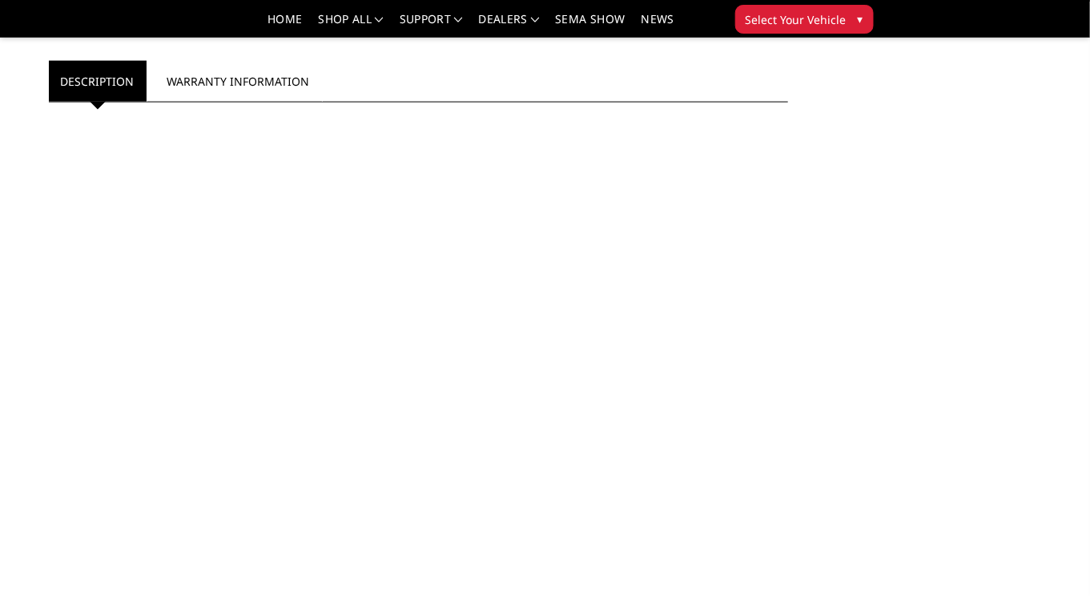
scroll to position [907, 0]
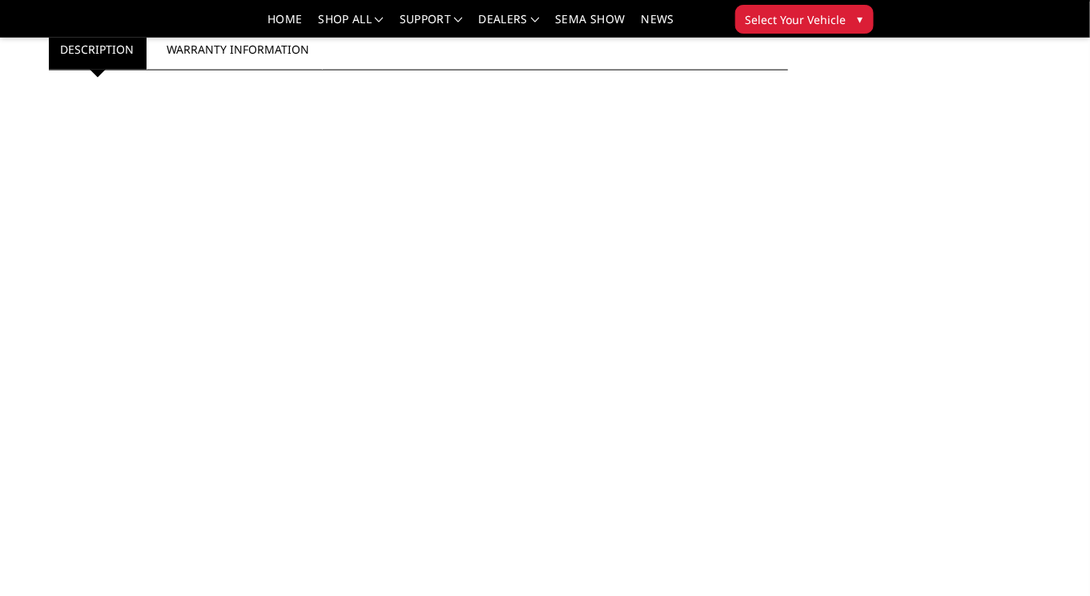
click at [699, 380] on div at bounding box center [418, 266] width 715 height 353
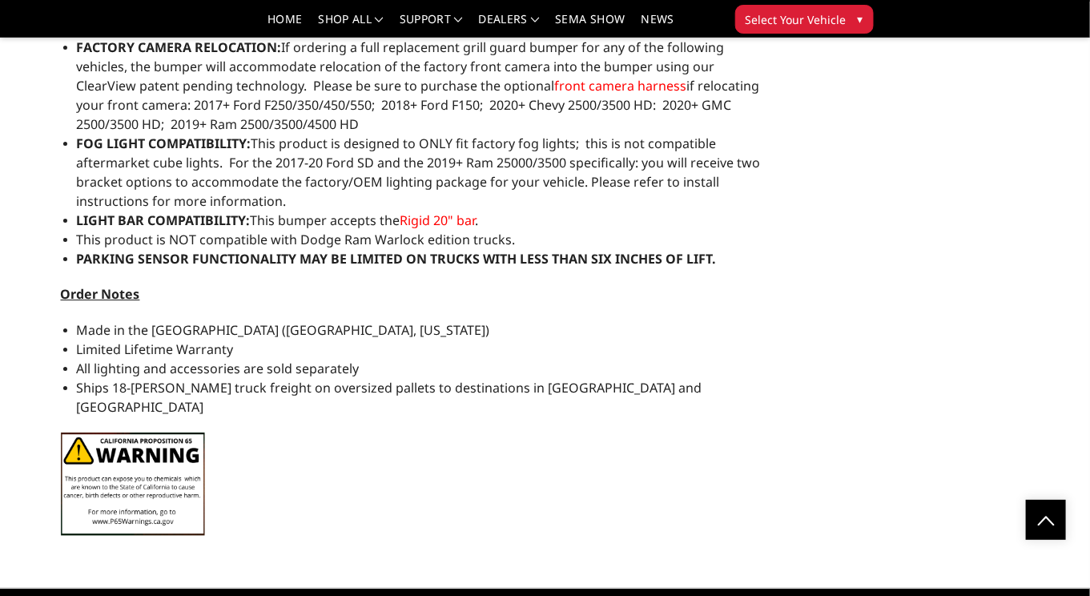
scroll to position [2252, 0]
